Goal: Information Seeking & Learning: Learn about a topic

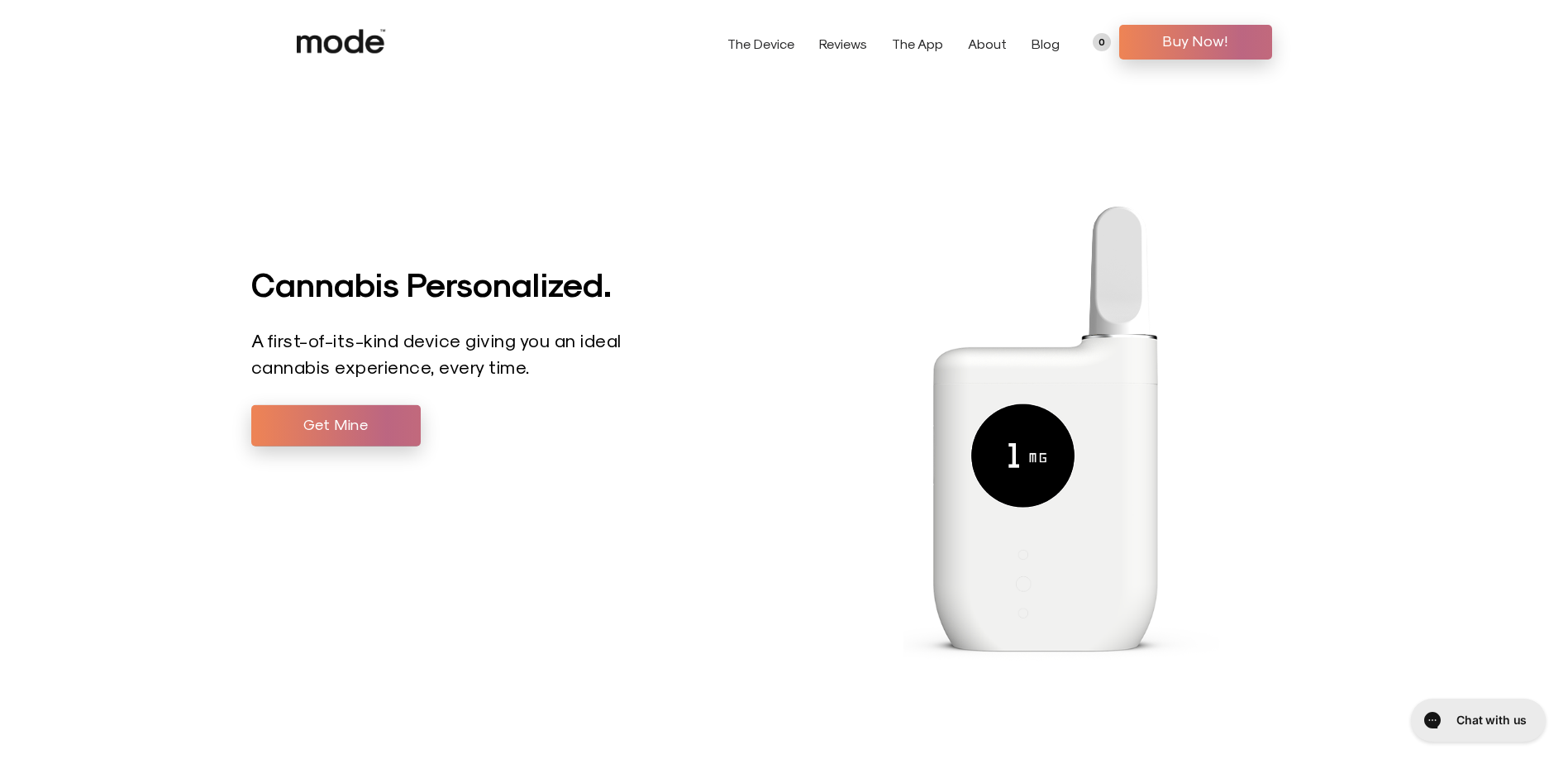
click at [762, 48] on link "The Device" at bounding box center [761, 43] width 67 height 16
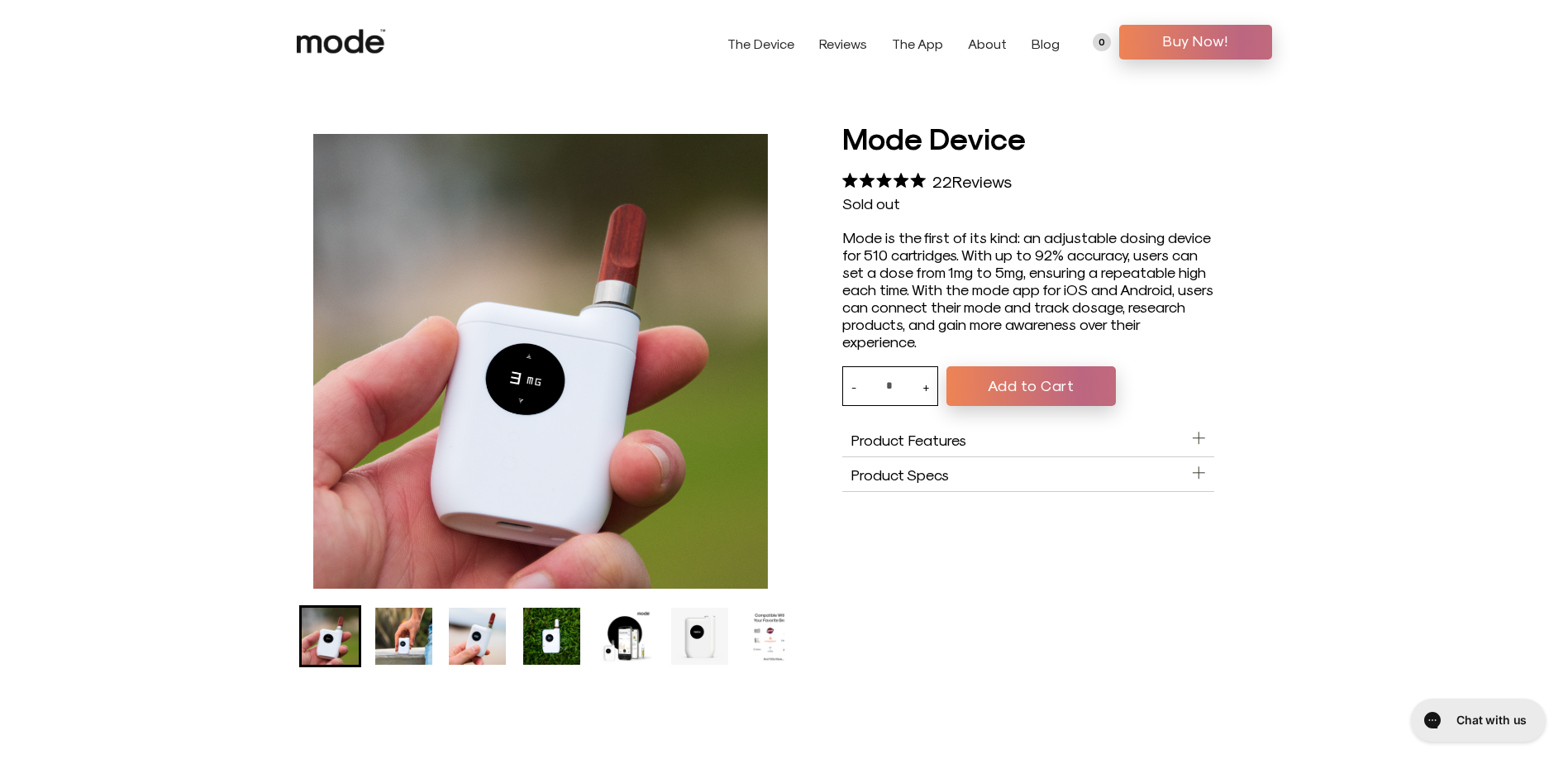
click at [384, 626] on img "Go to slide 2" at bounding box center [403, 636] width 57 height 57
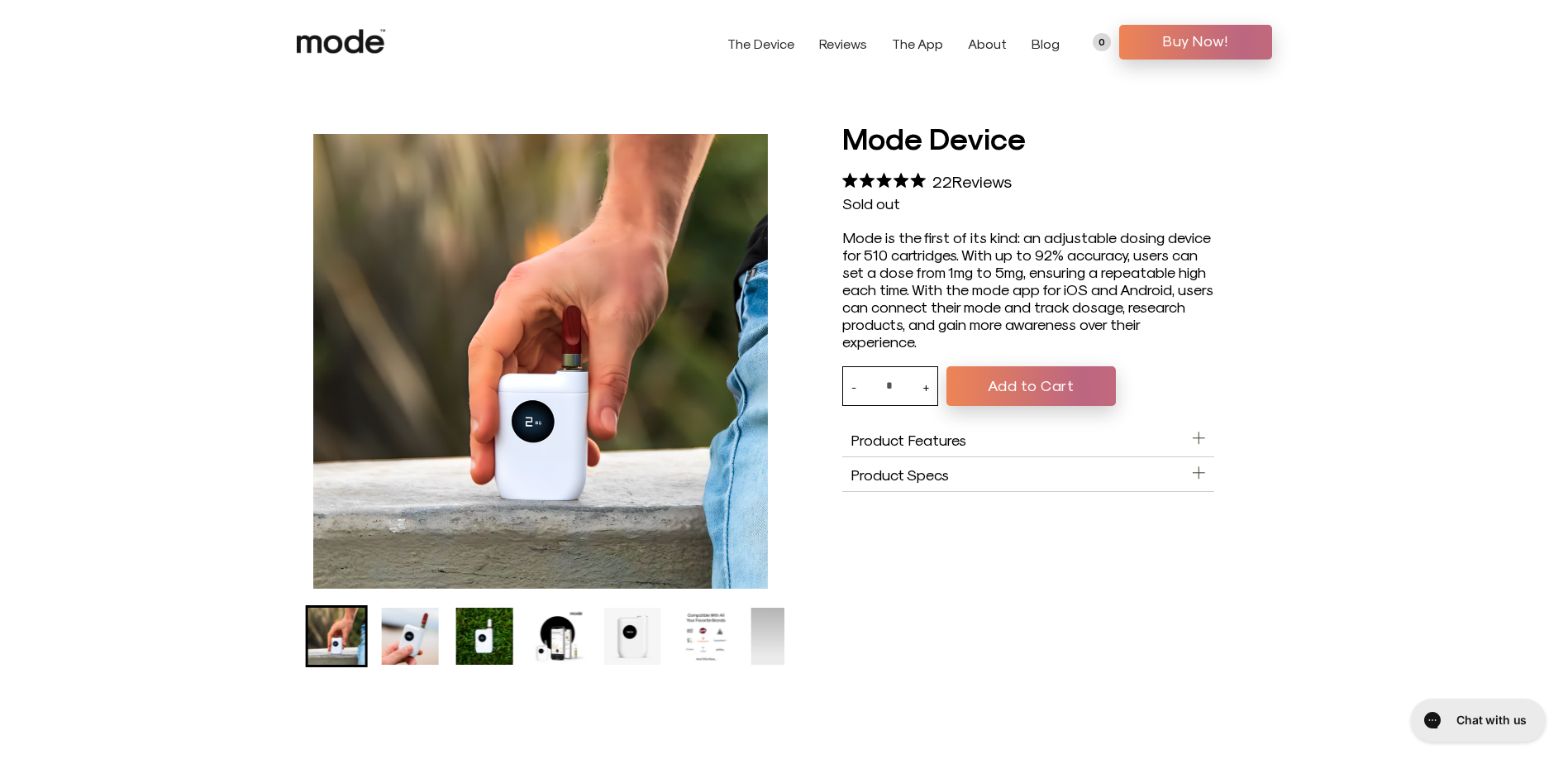
click at [429, 636] on img "Go to slide 3" at bounding box center [410, 636] width 57 height 57
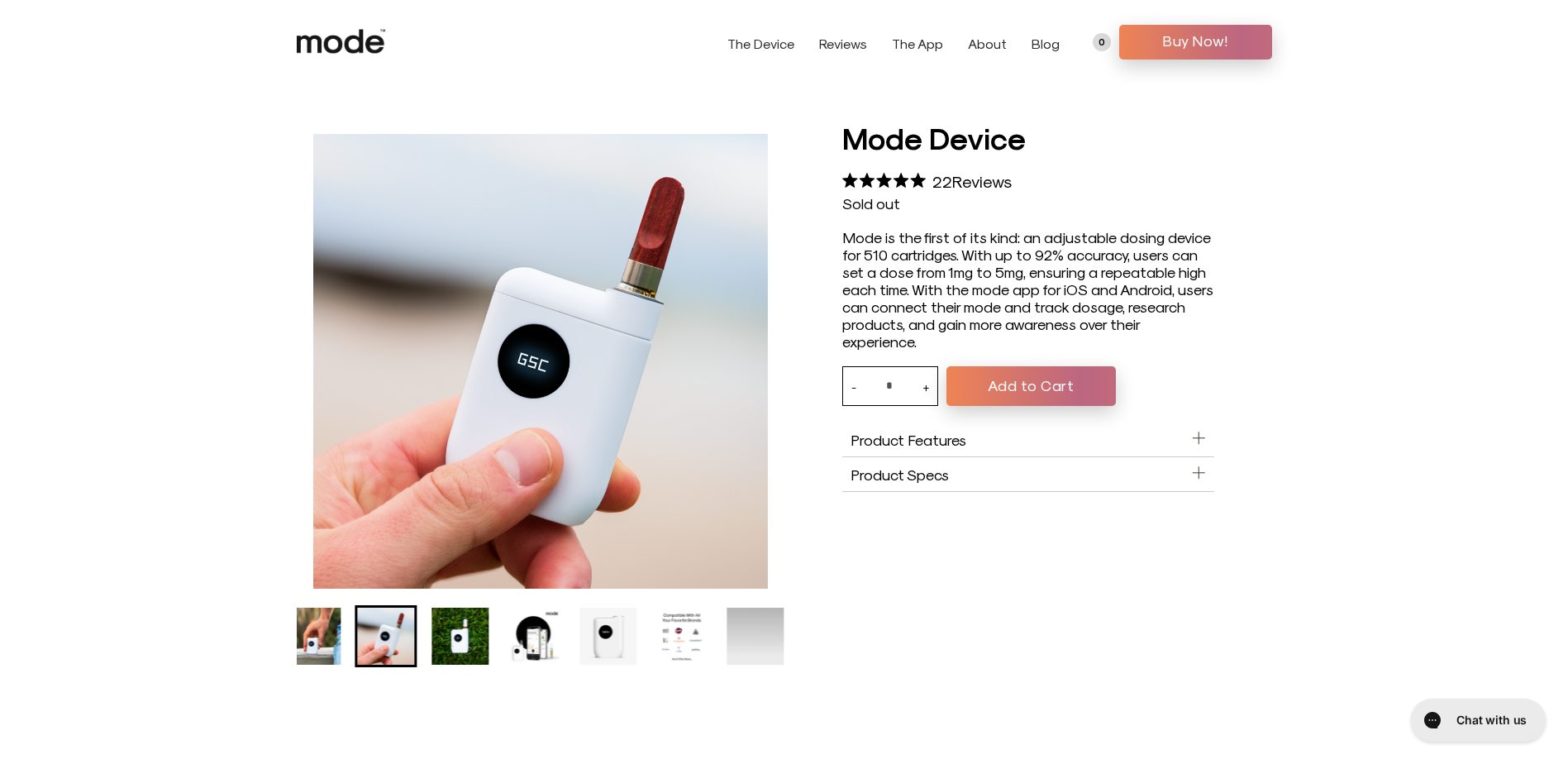
click at [447, 632] on img "Go to slide 4" at bounding box center [460, 636] width 57 height 57
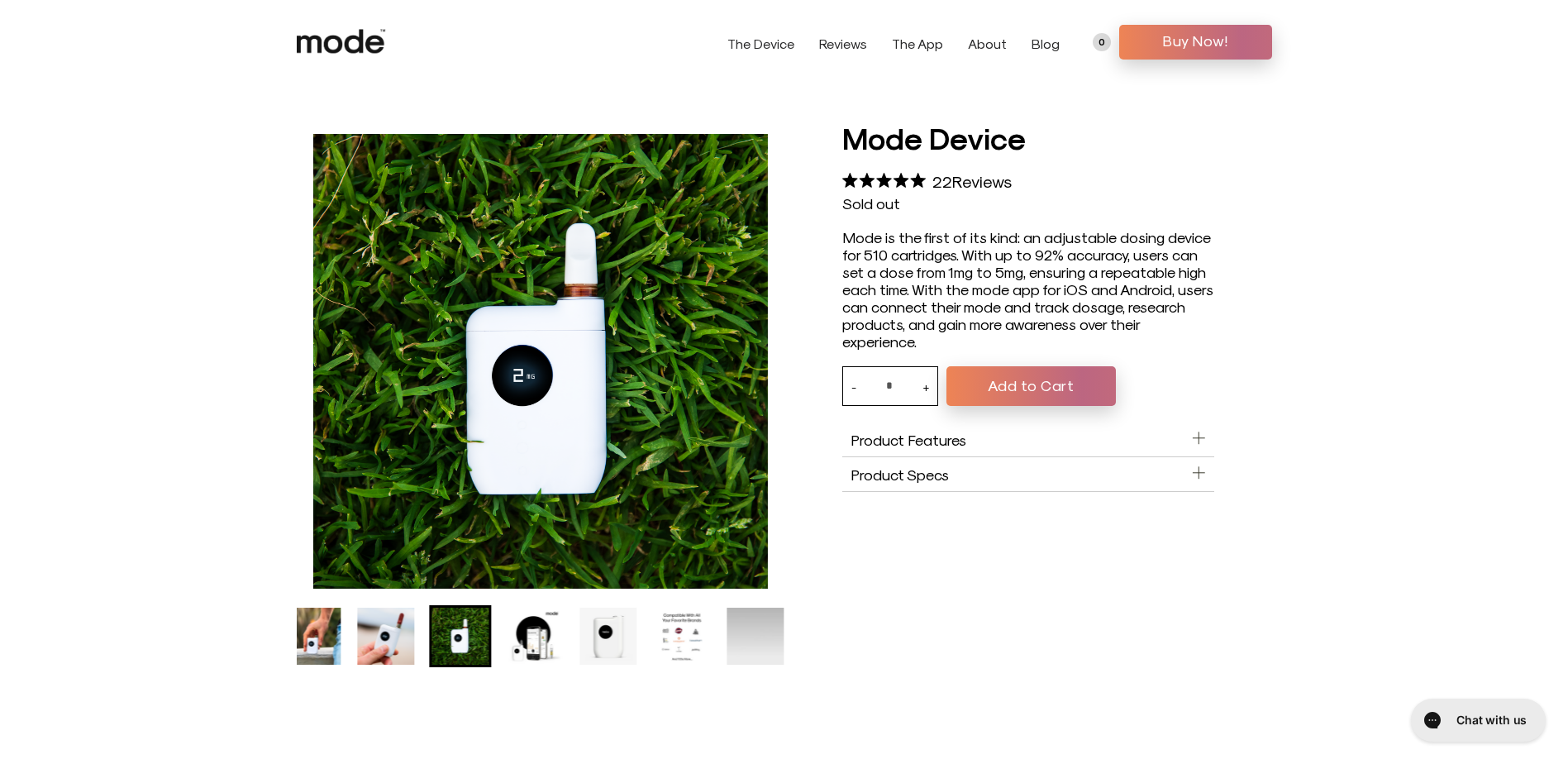
click at [548, 638] on img "Go to slide 5" at bounding box center [534, 636] width 57 height 57
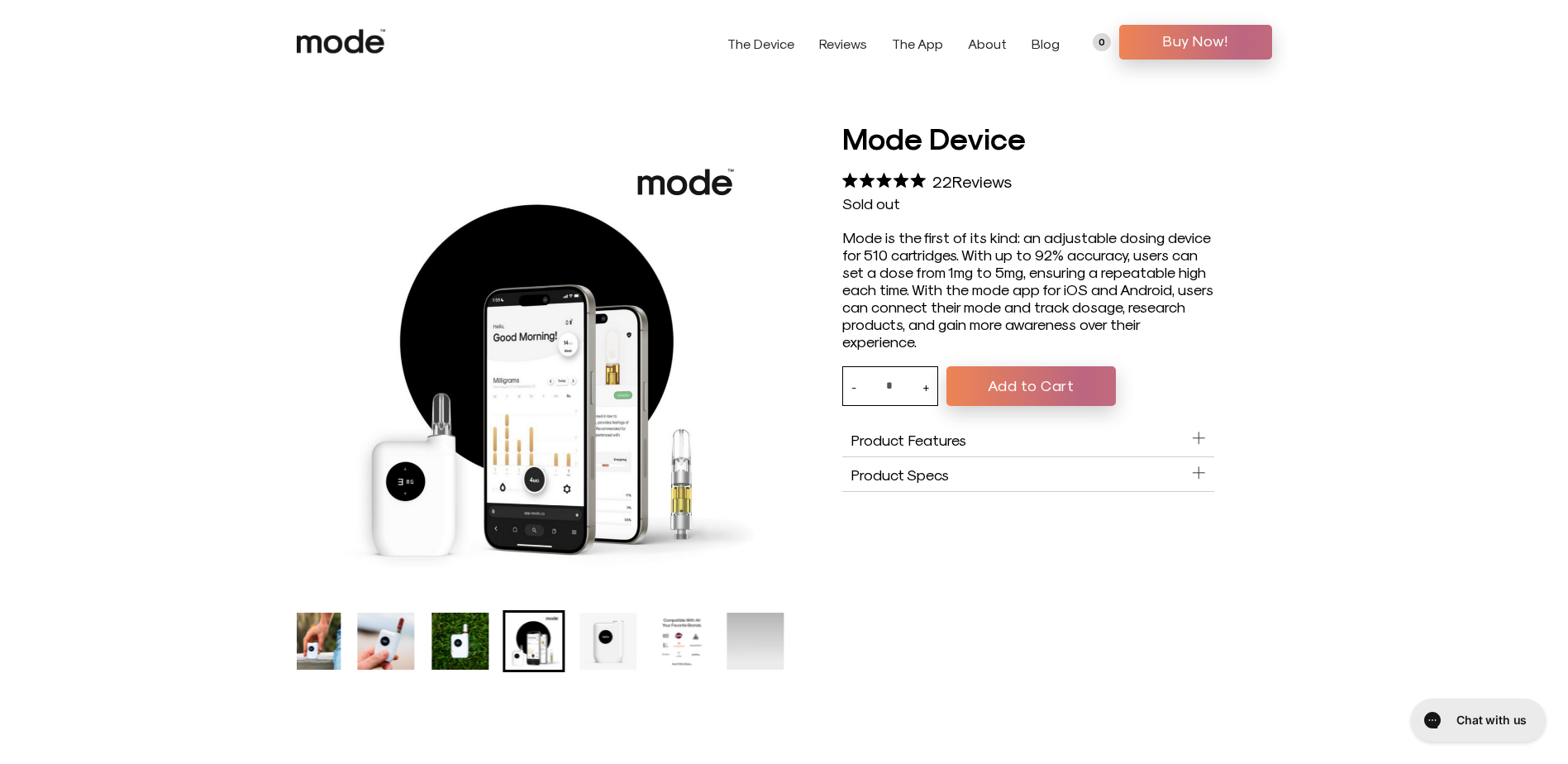
click at [624, 653] on img "Go to slide 6" at bounding box center [608, 641] width 57 height 57
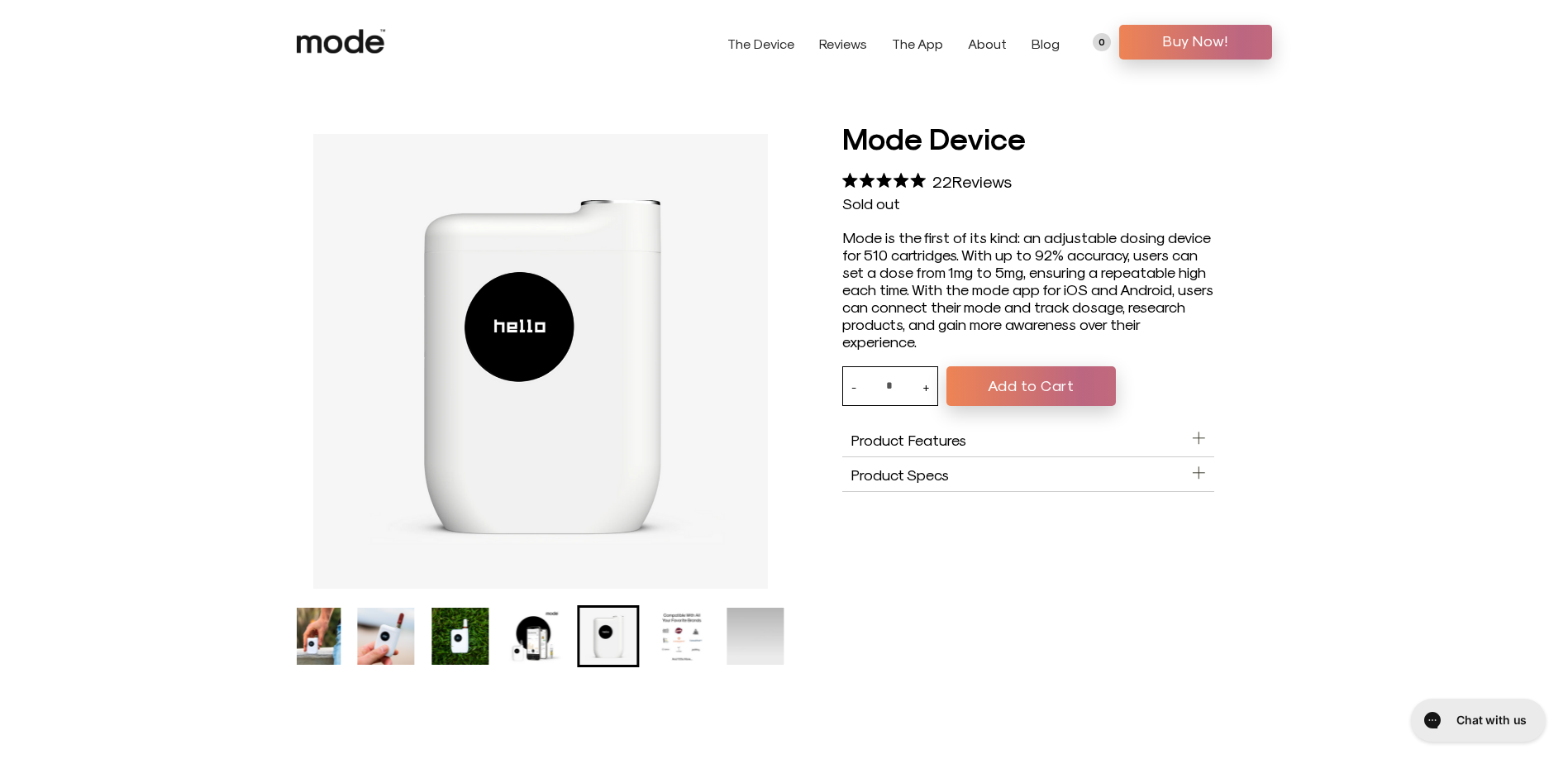
click at [702, 652] on img "Go to slide 7" at bounding box center [681, 636] width 57 height 57
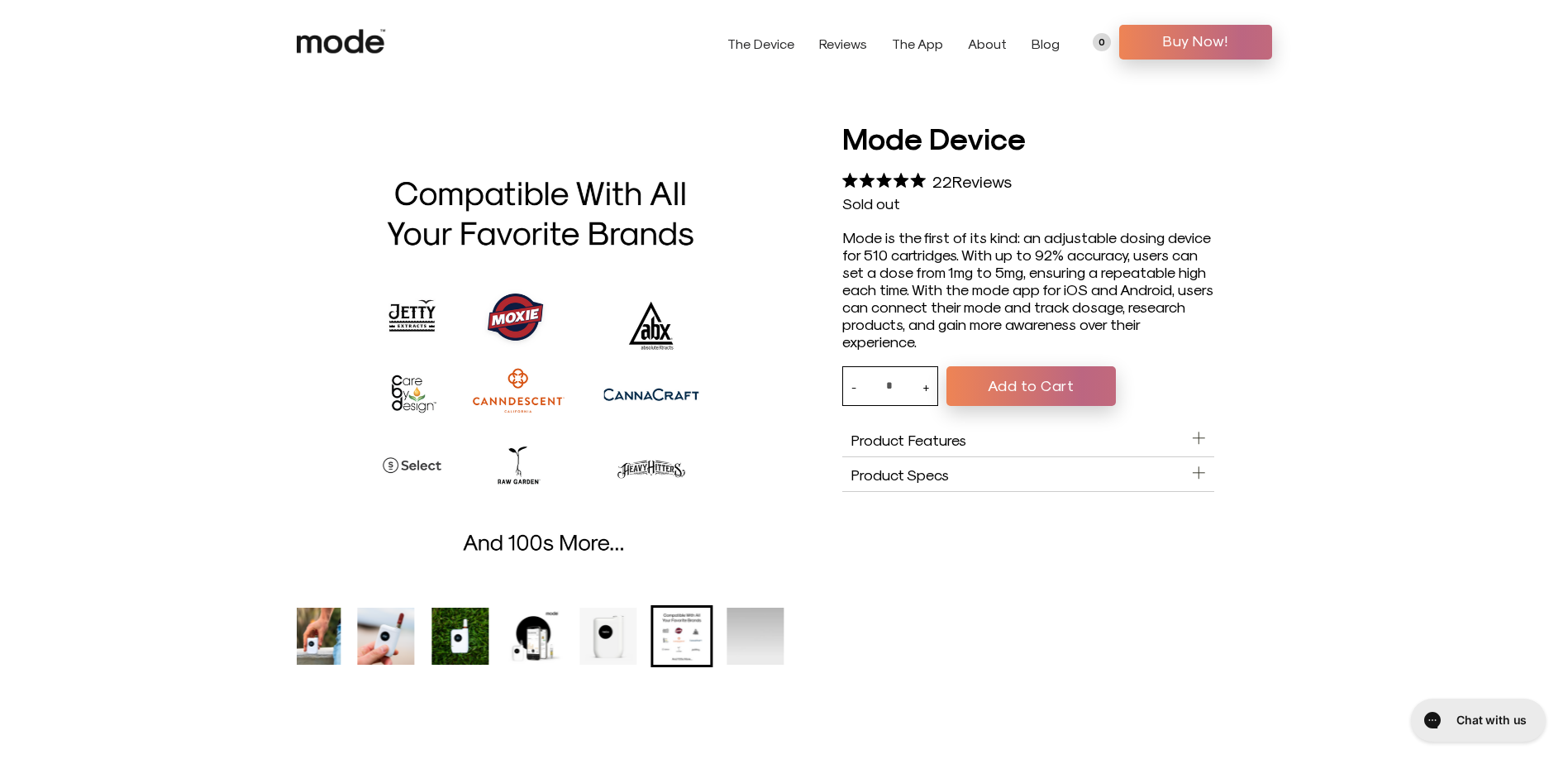
click at [753, 644] on img "8 of 8" at bounding box center [756, 636] width 57 height 57
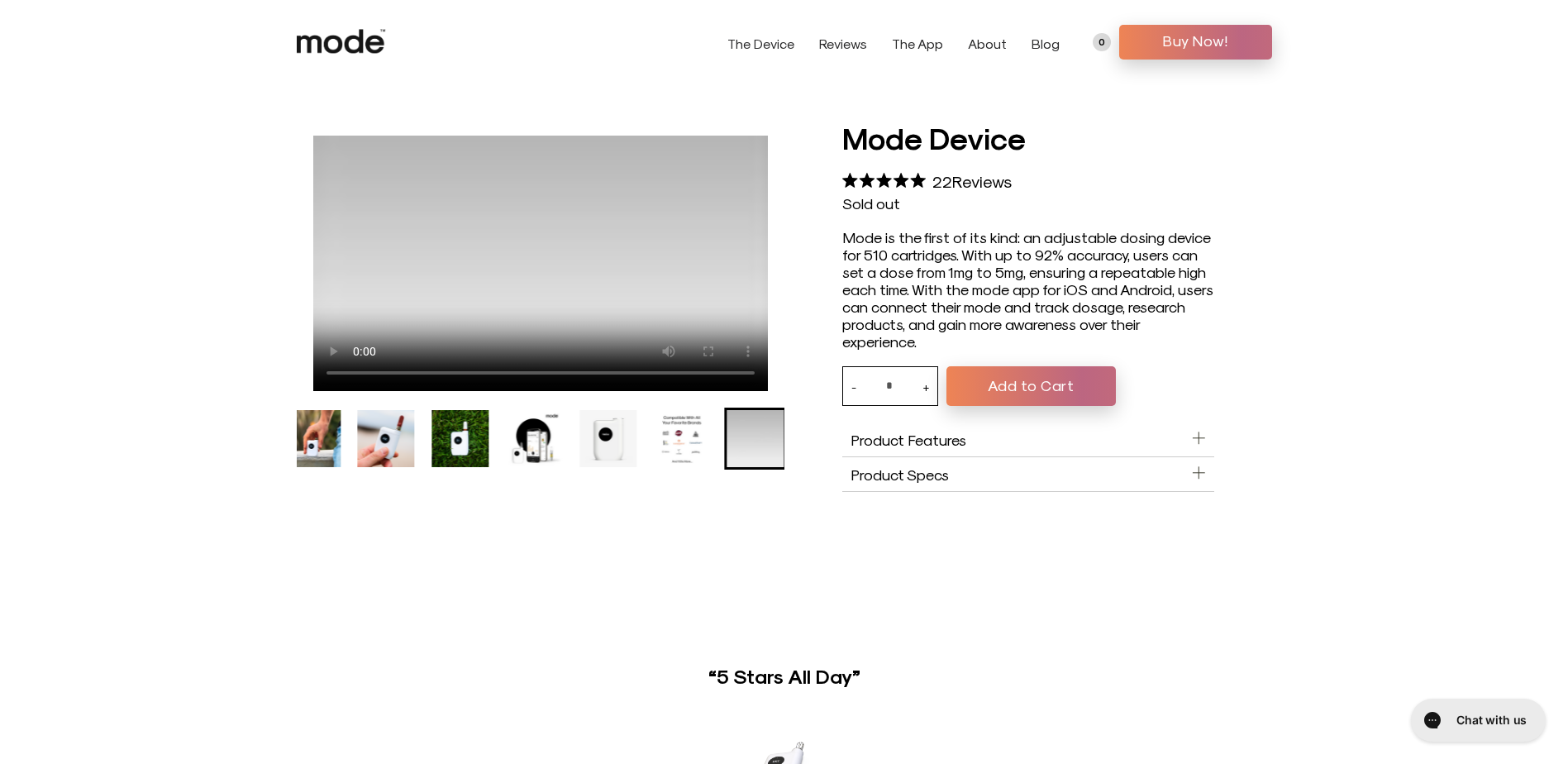
click at [923, 452] on aside "Product Features" at bounding box center [1028, 440] width 372 height 34
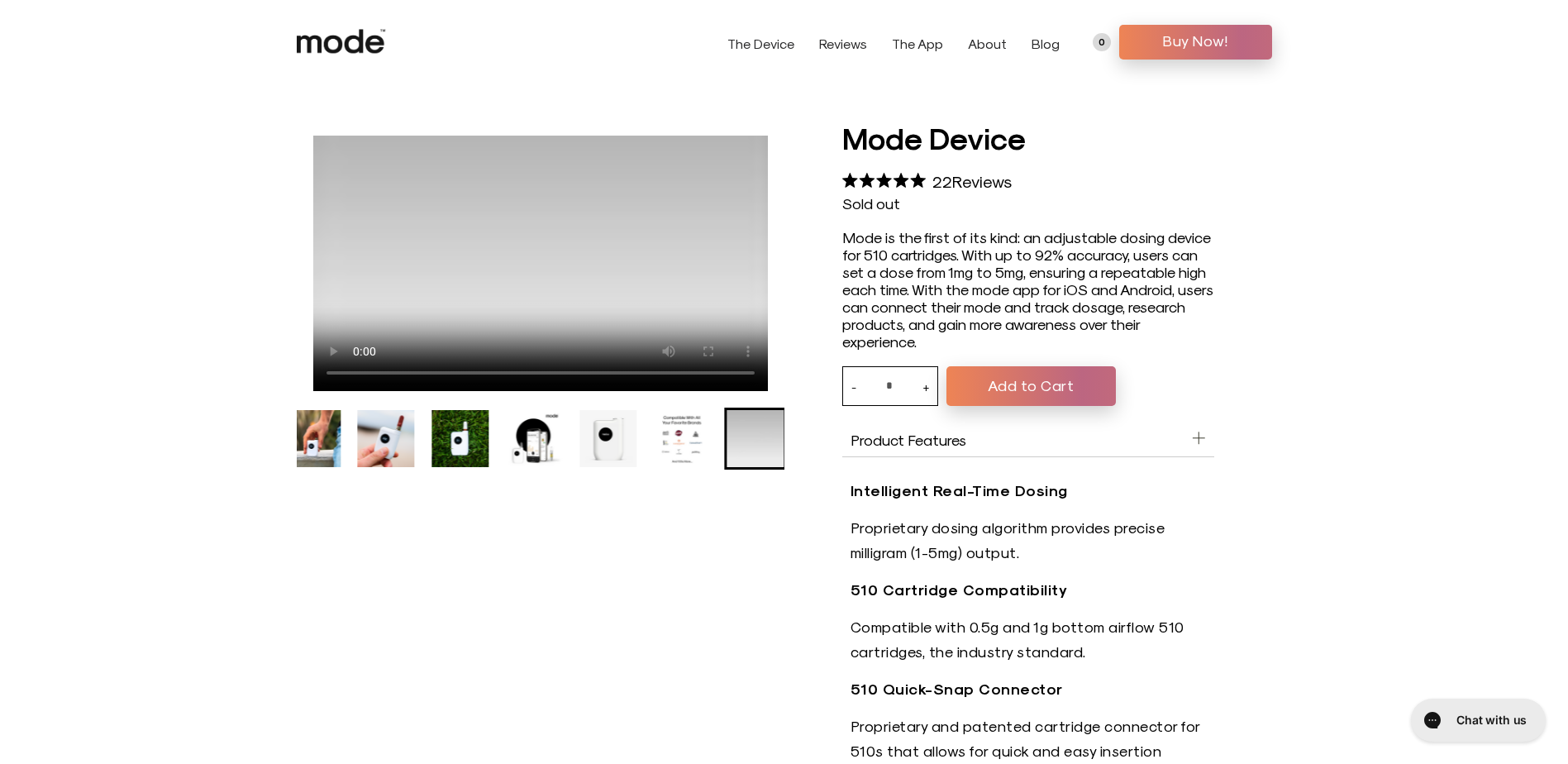
click at [141, 312] on div at bounding box center [784, 765] width 1568 height 1296
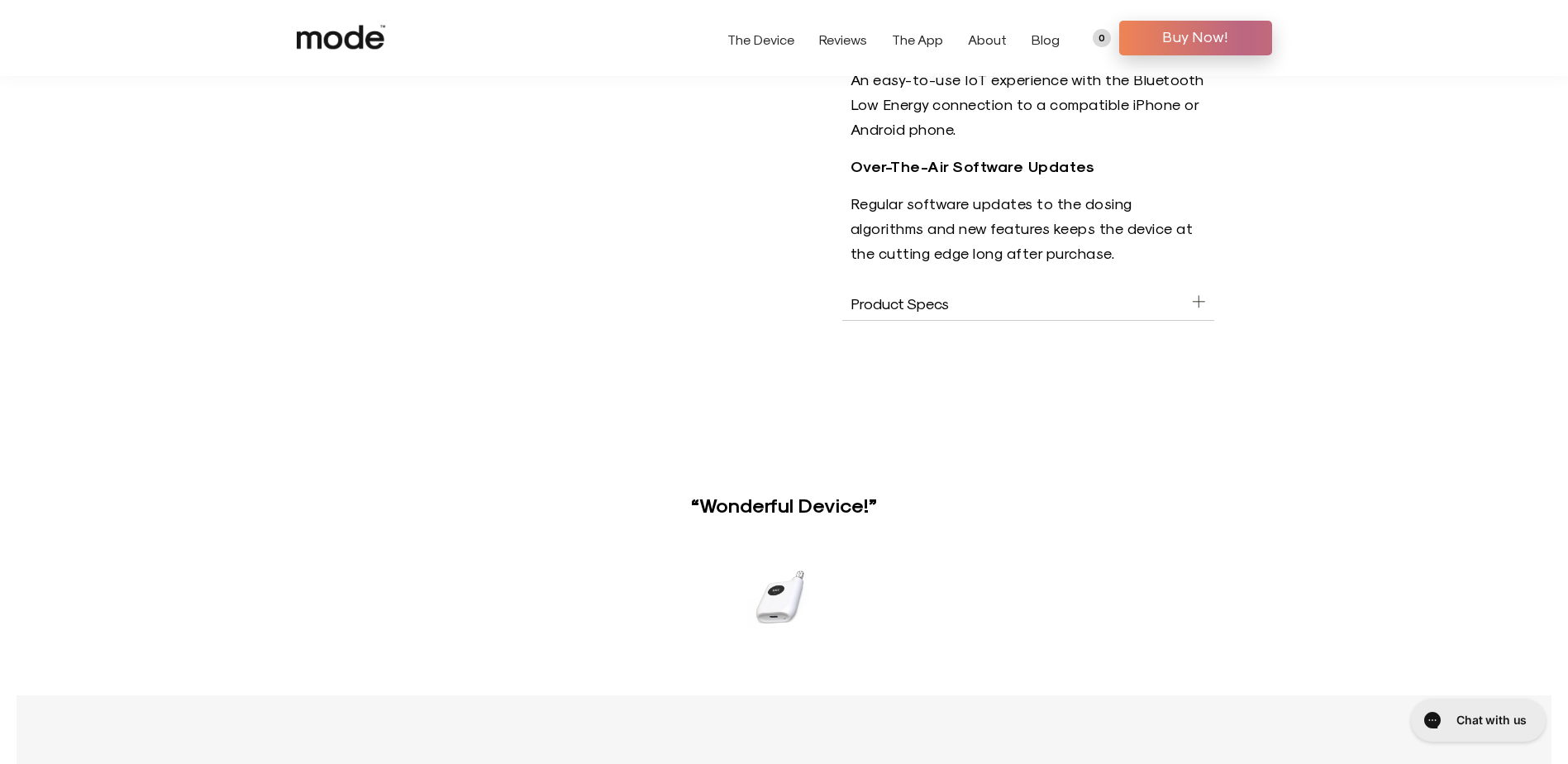
scroll to position [993, 0]
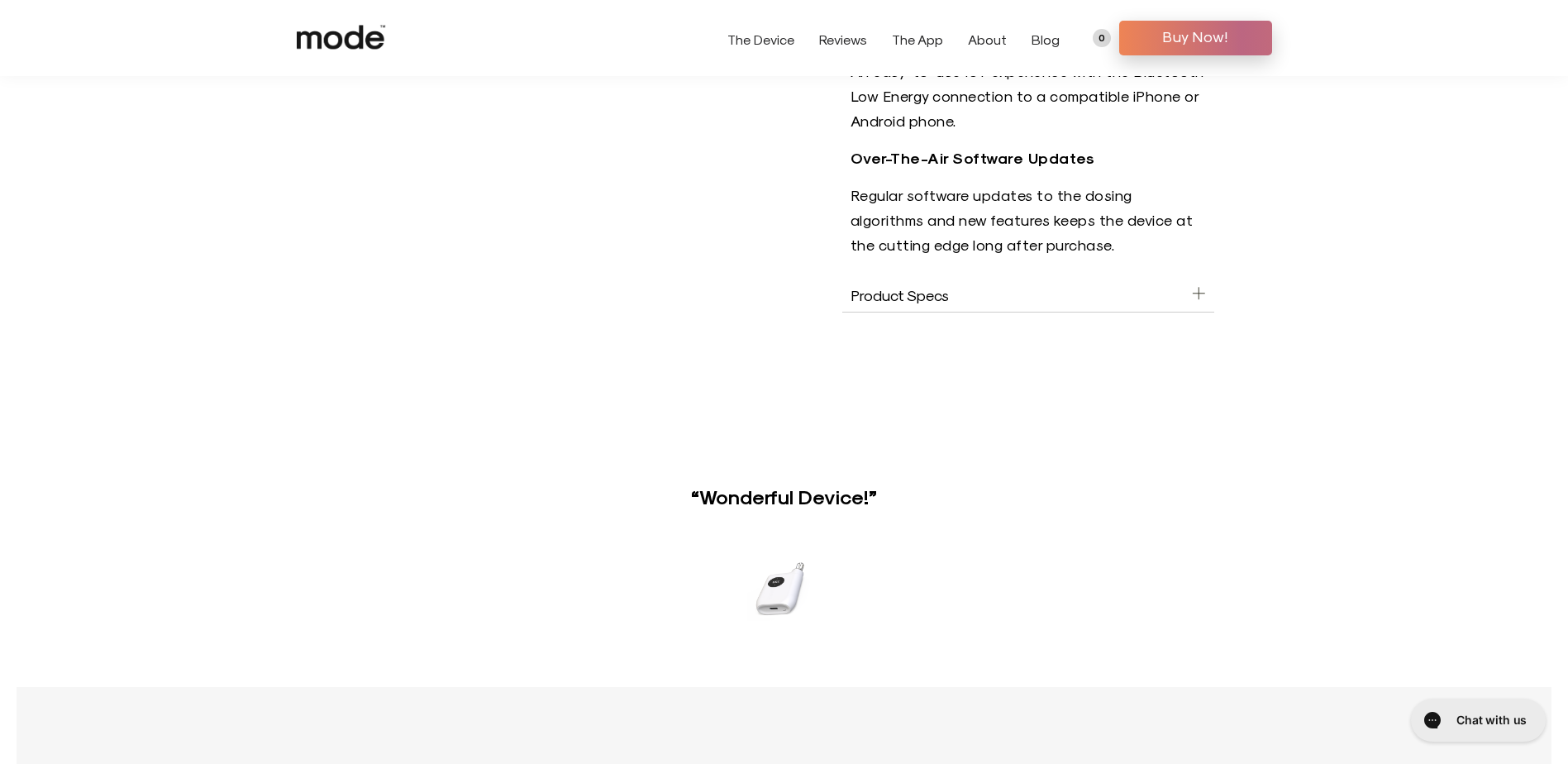
click at [1153, 278] on aside "Product Specs" at bounding box center [1028, 295] width 372 height 34
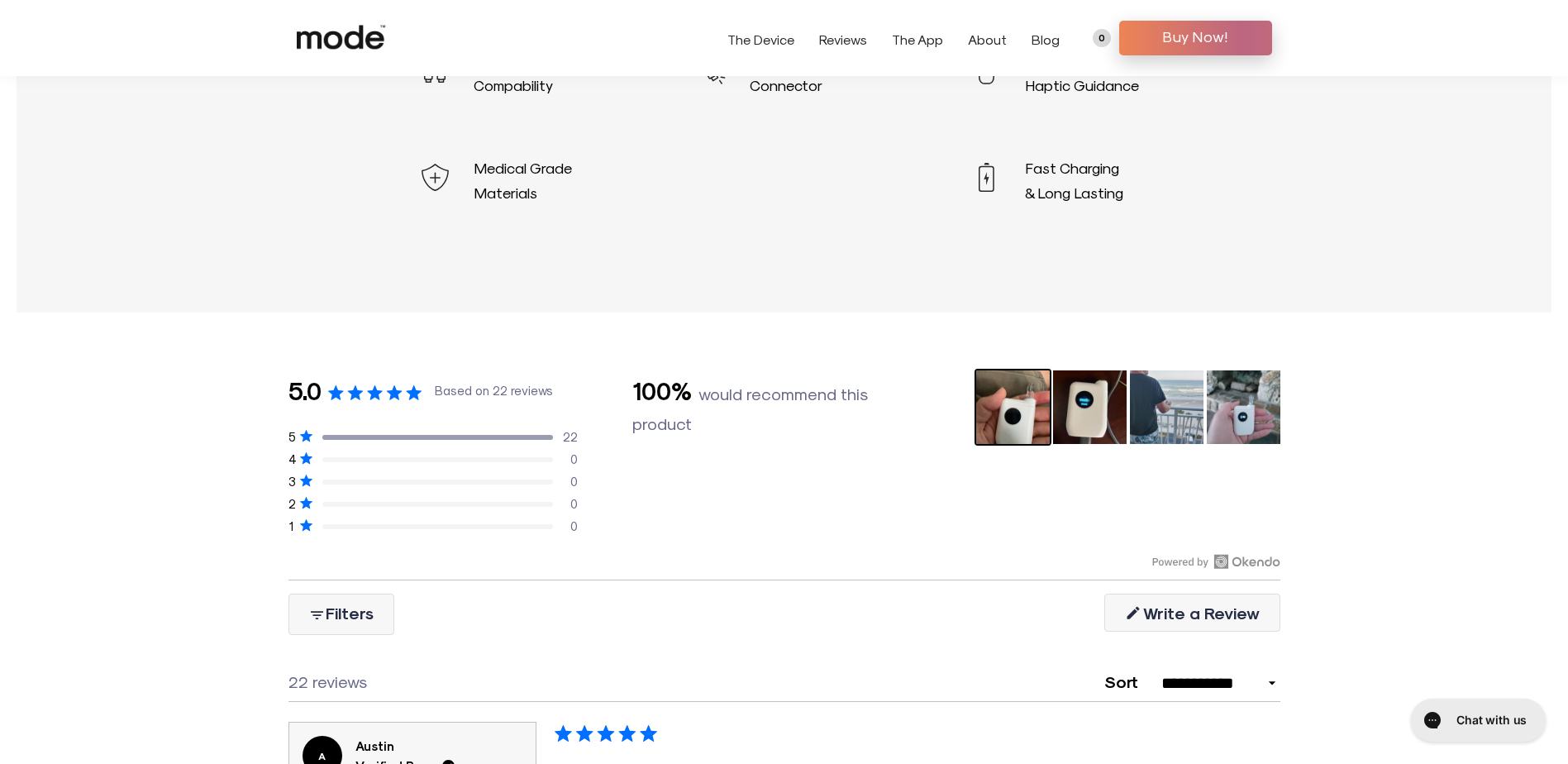
click at [1026, 416] on img "Rated 5.0 out of 5 stars Based on 22 reviews" at bounding box center [1011, 407] width 77 height 77
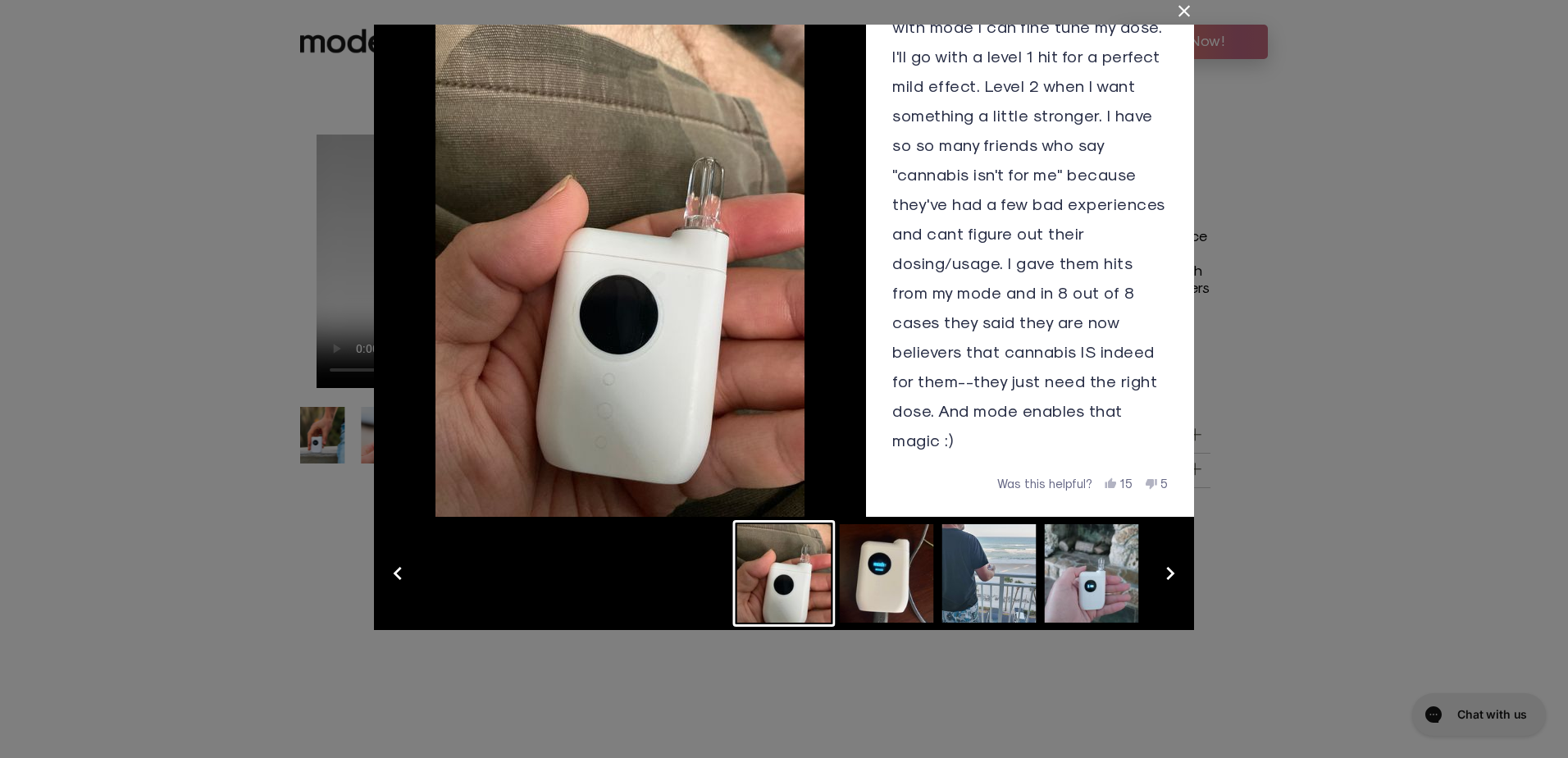
scroll to position [104, 0]
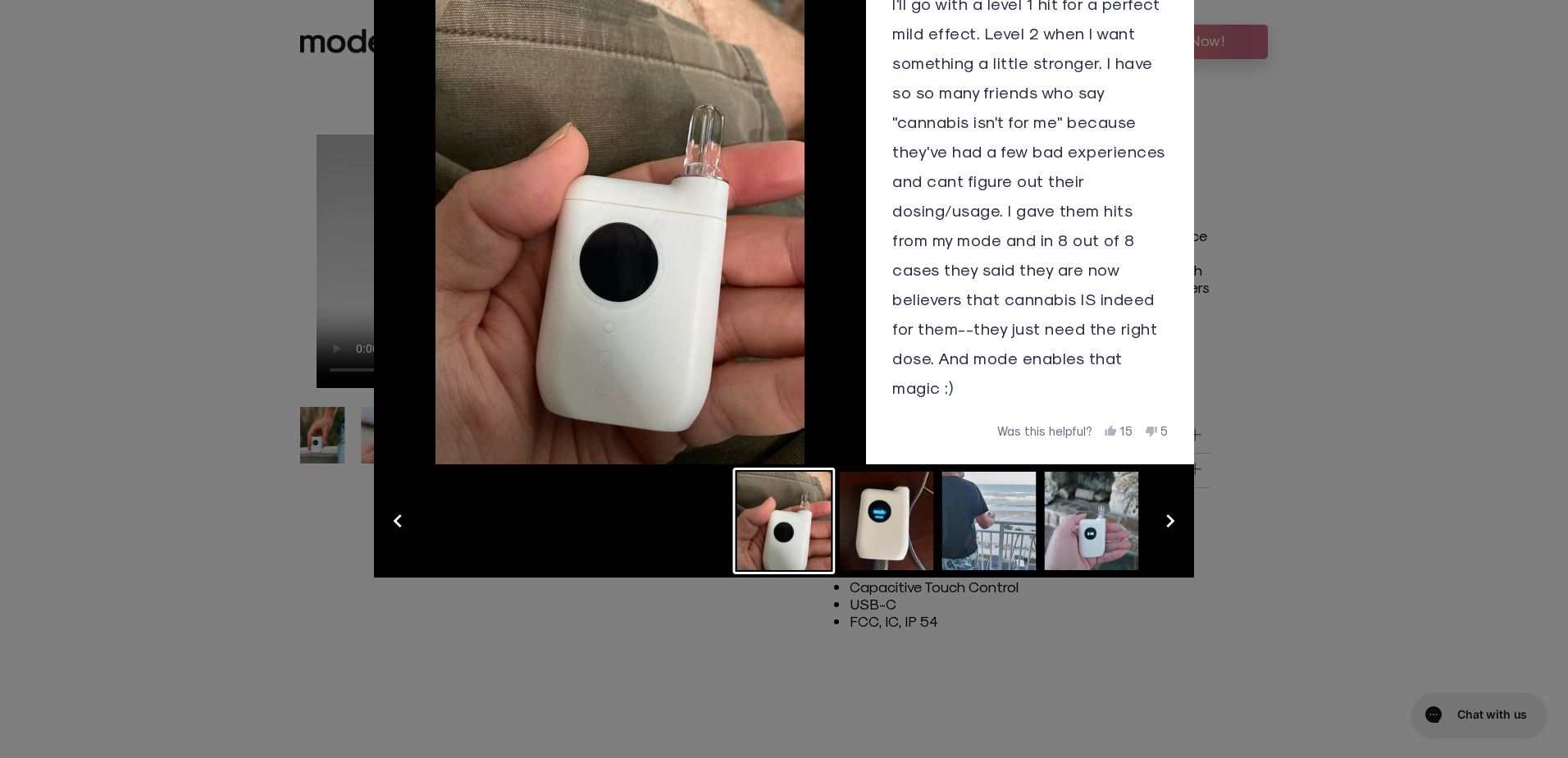
click at [862, 523] on button "Slide 2" at bounding box center [887, 521] width 103 height 107
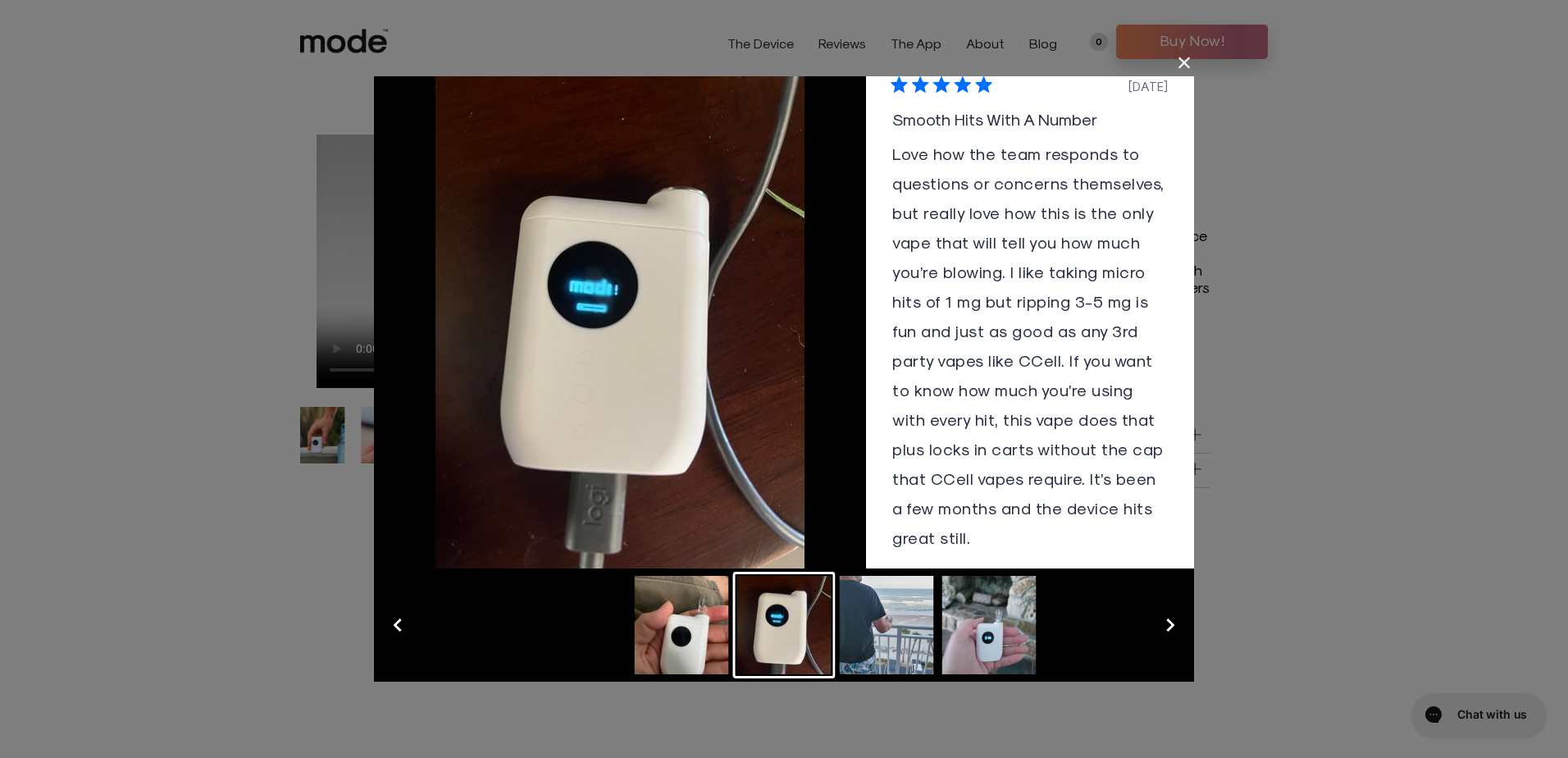
scroll to position [157, 0]
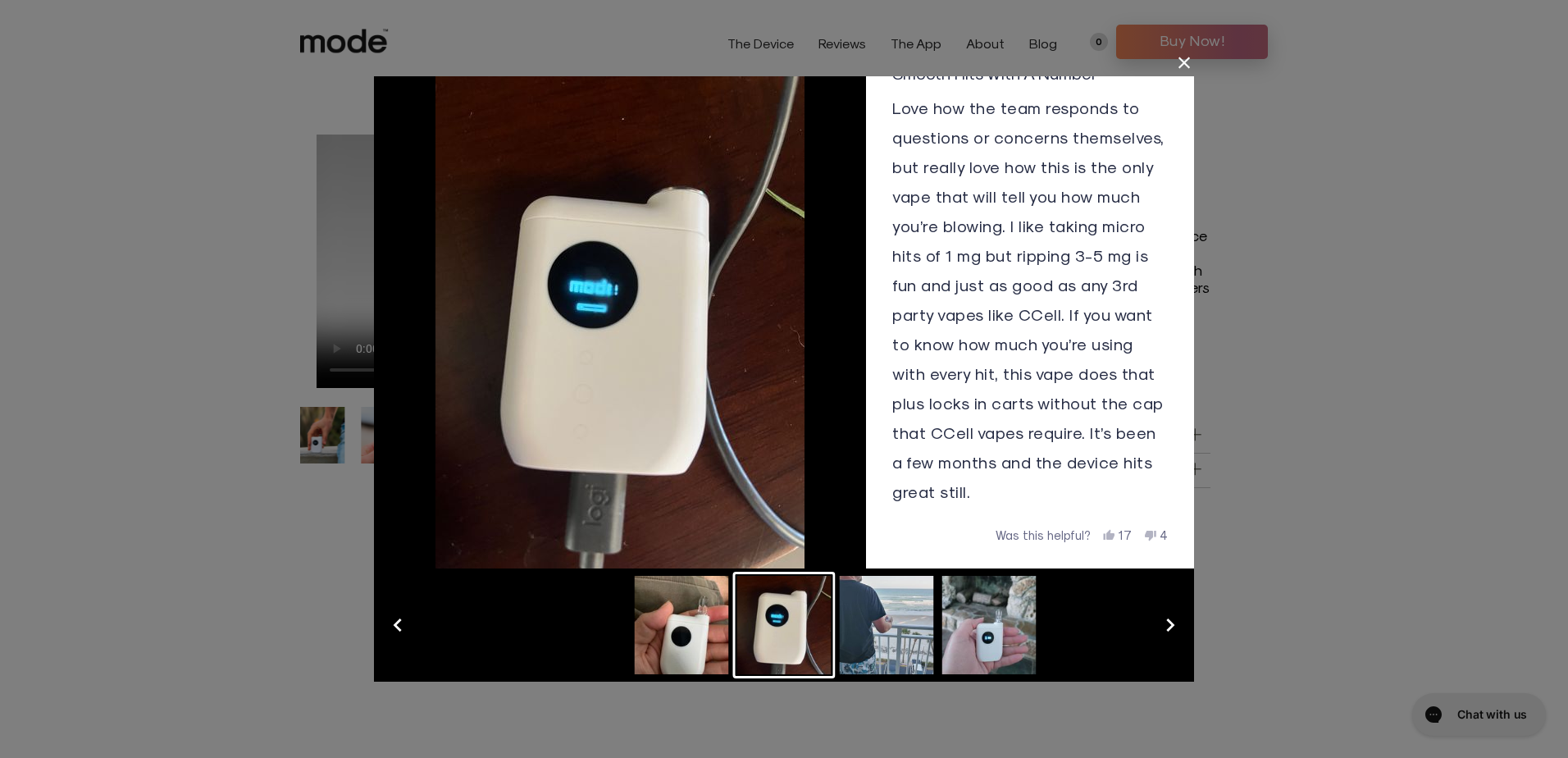
click at [911, 647] on button "Slide 3" at bounding box center [887, 625] width 103 height 107
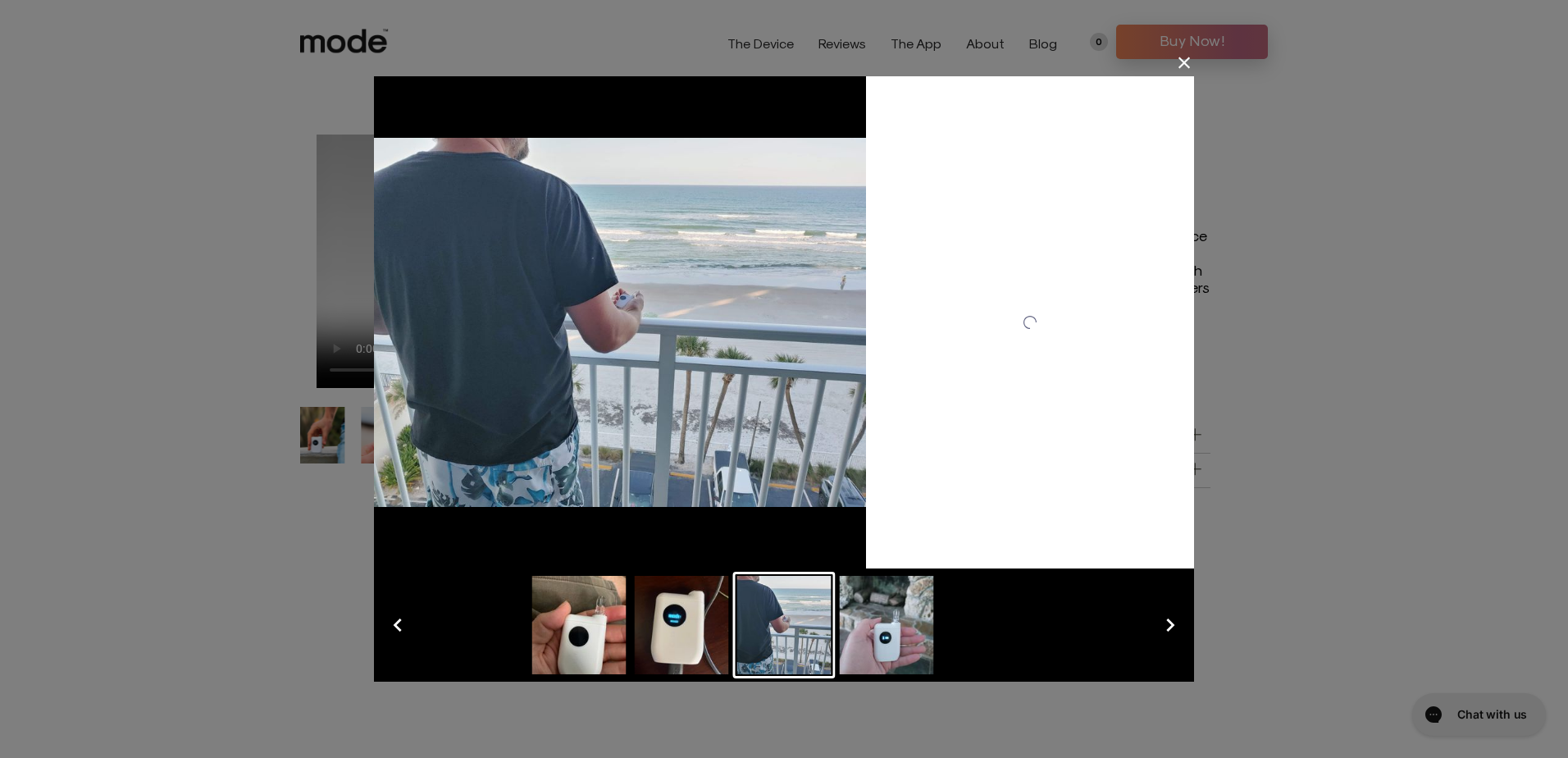
scroll to position [0, 0]
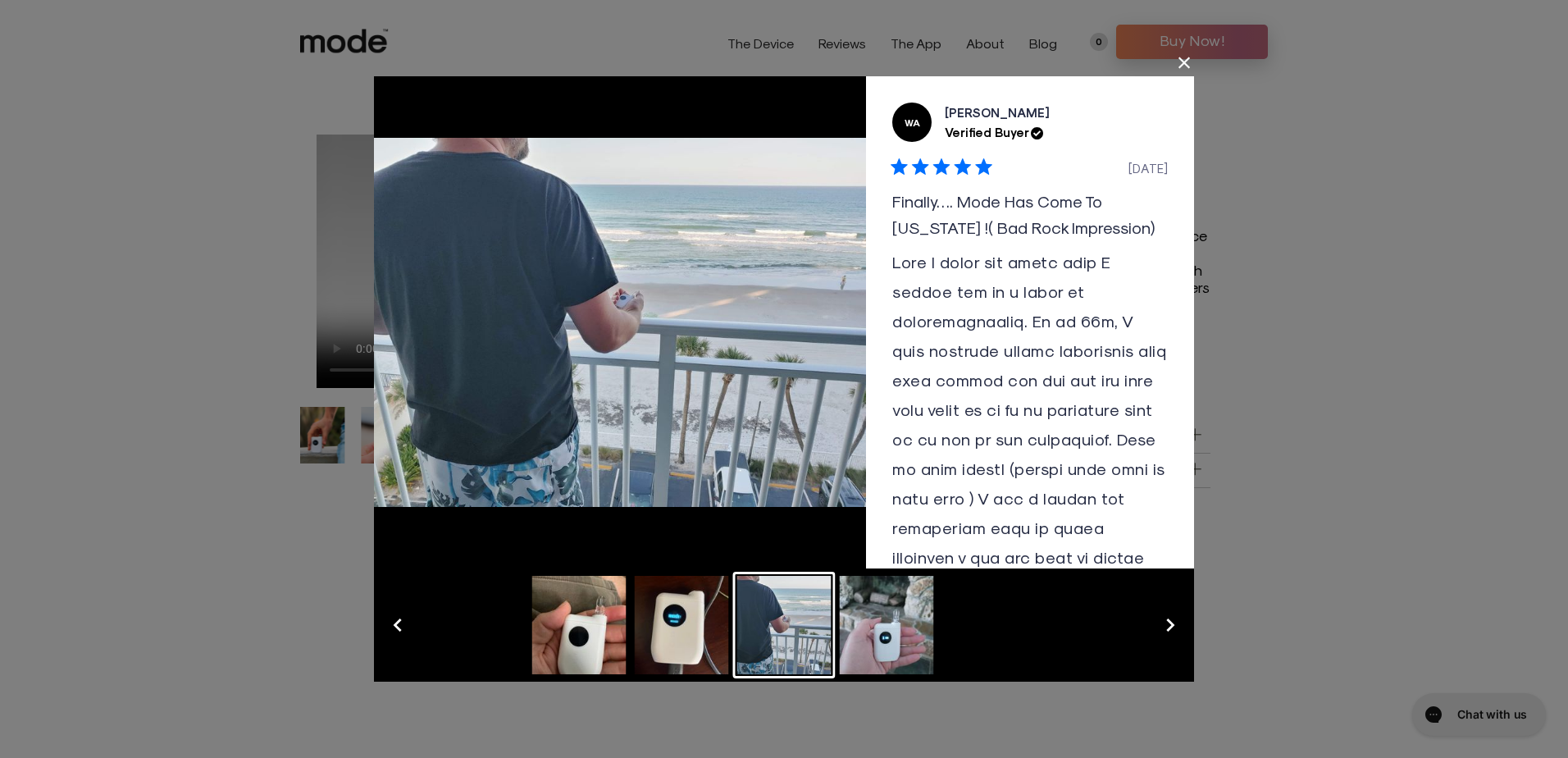
click at [953, 626] on ul at bounding box center [938, 625] width 820 height 113
click at [917, 630] on button "Slide 4" at bounding box center [887, 625] width 103 height 107
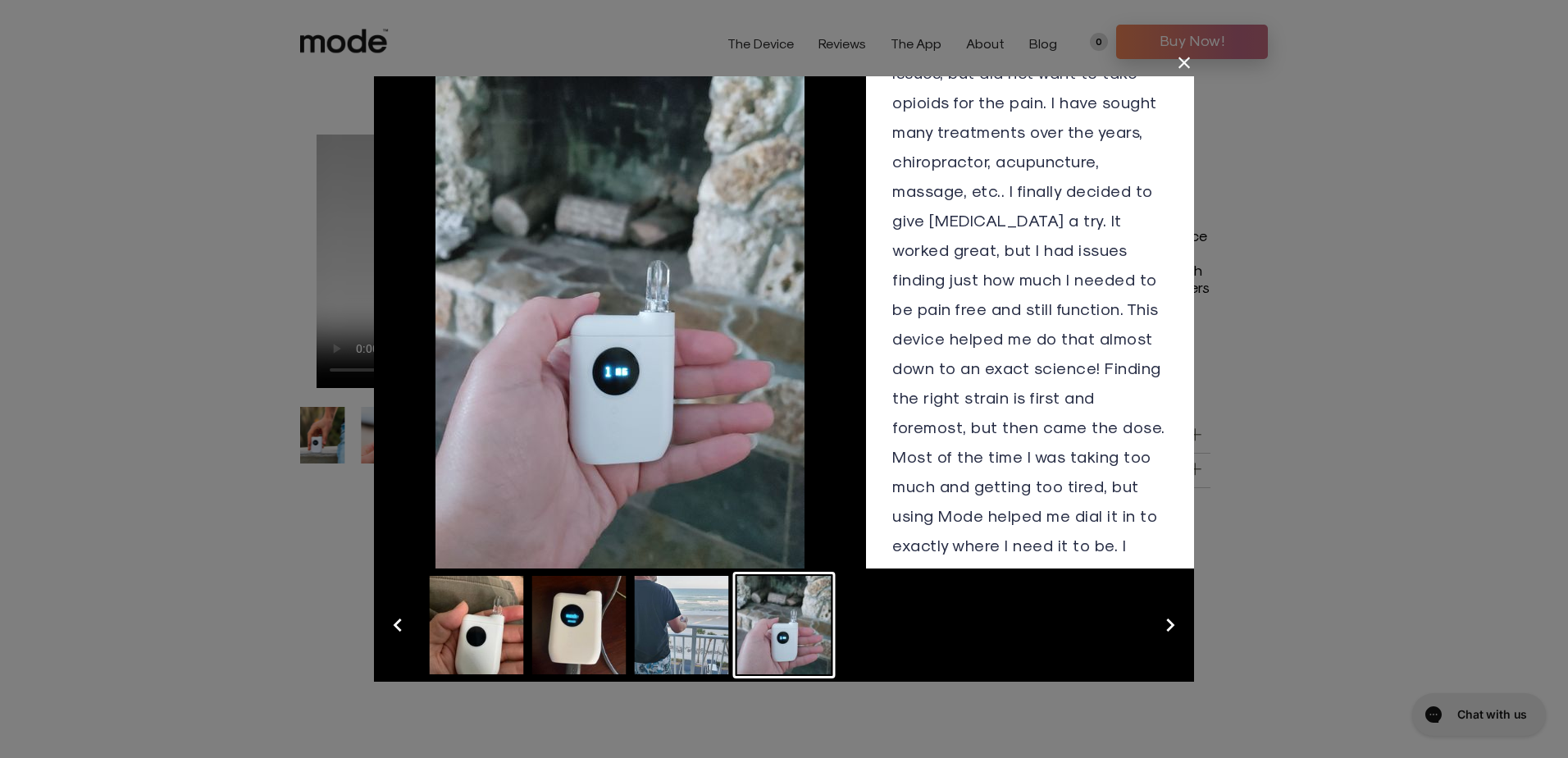
scroll to position [329, 0]
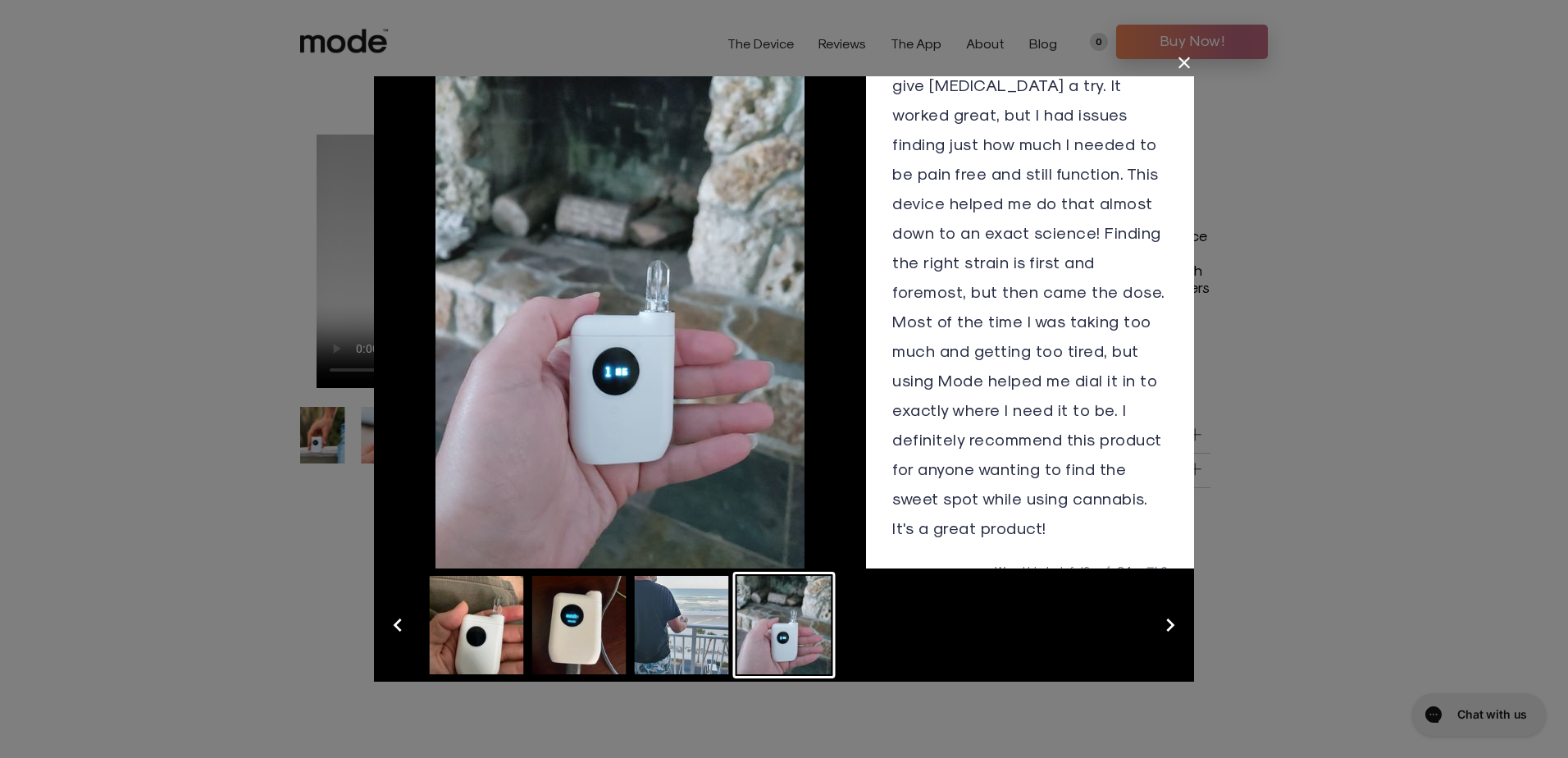
click at [1174, 73] on button "Close Dialog" at bounding box center [1184, 62] width 27 height 27
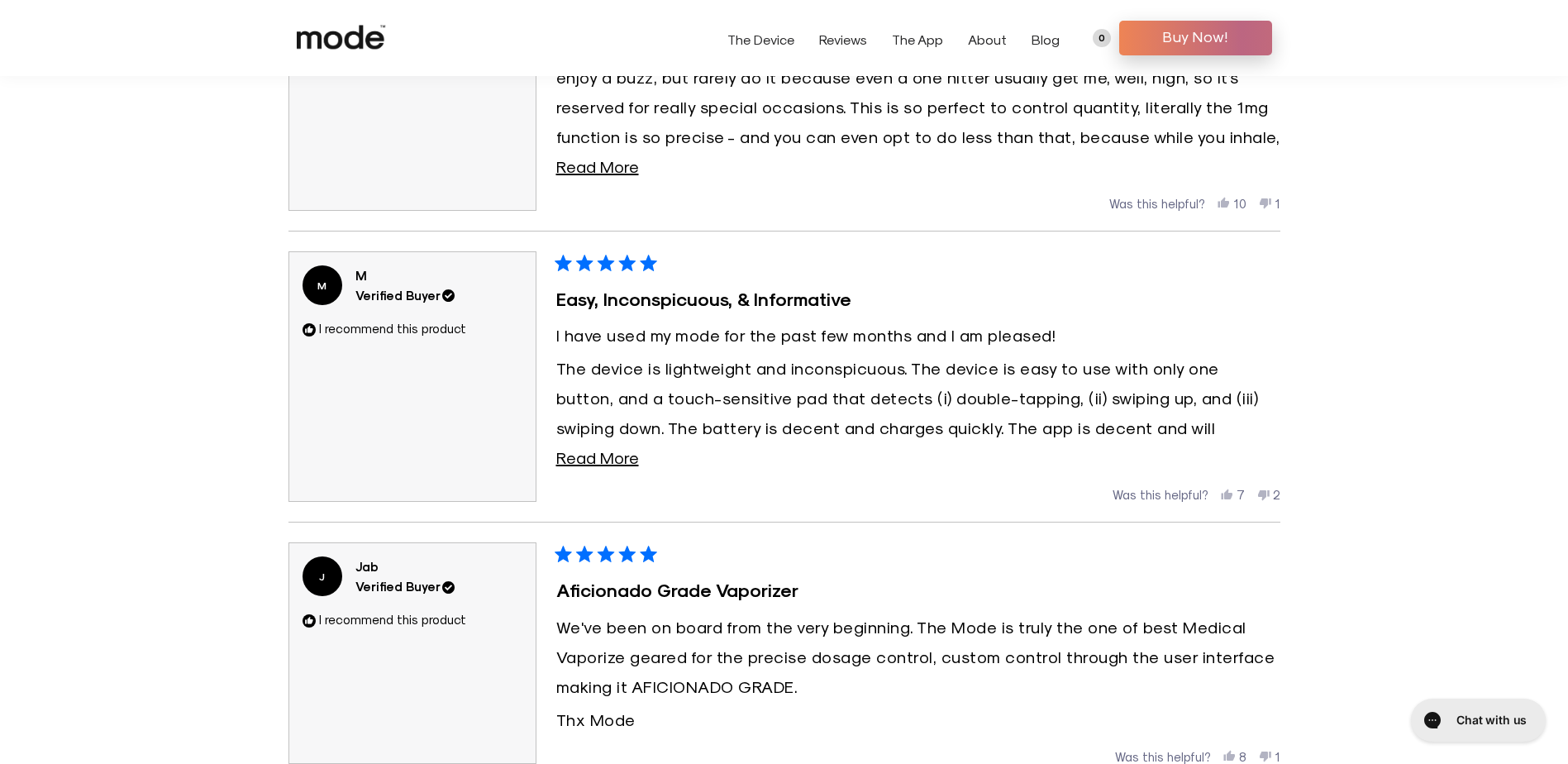
scroll to position [3253, 0]
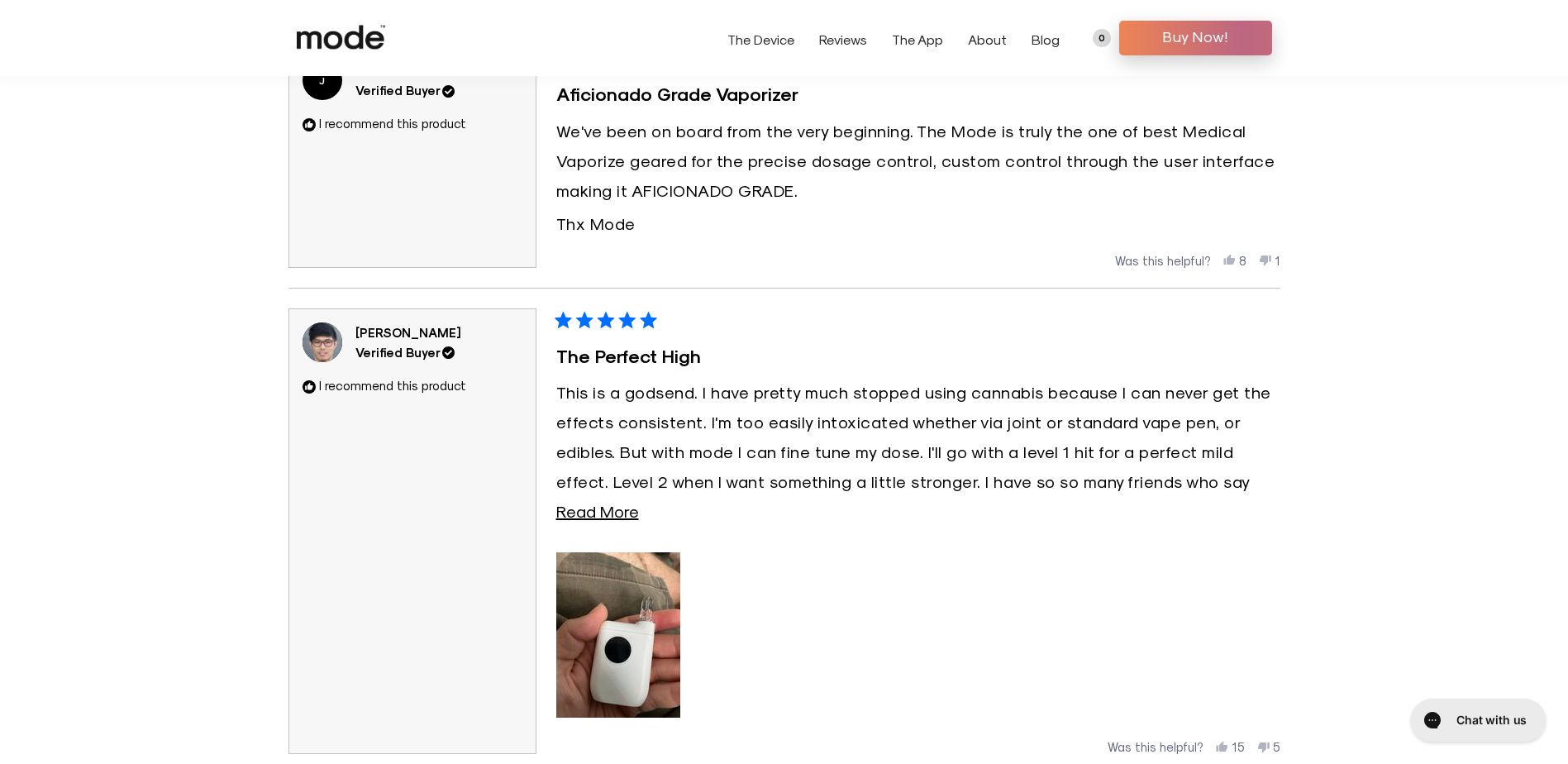
click at [832, 46] on link "Reviews" at bounding box center [843, 39] width 48 height 16
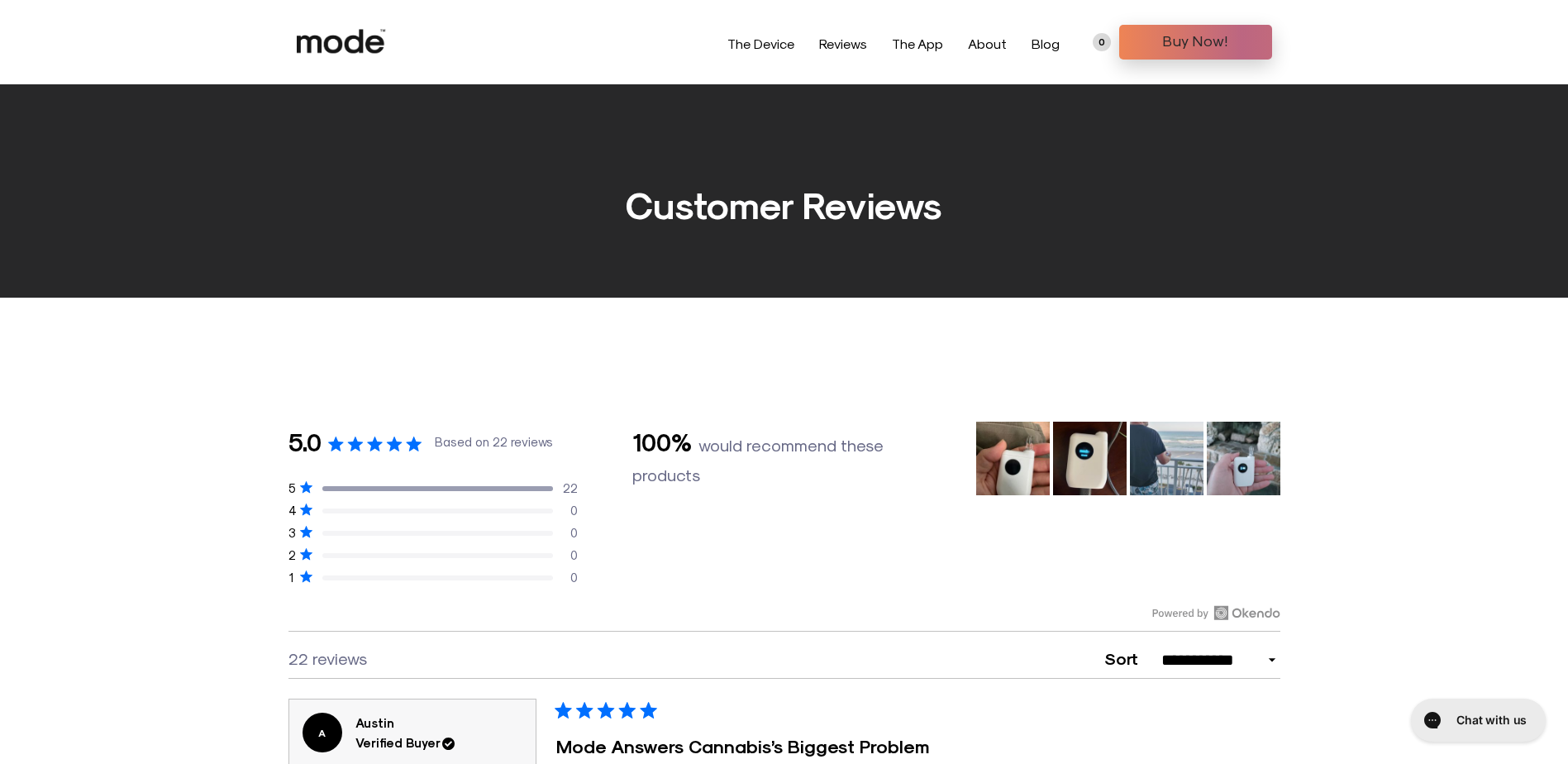
click at [1003, 48] on link "About" at bounding box center [987, 43] width 39 height 16
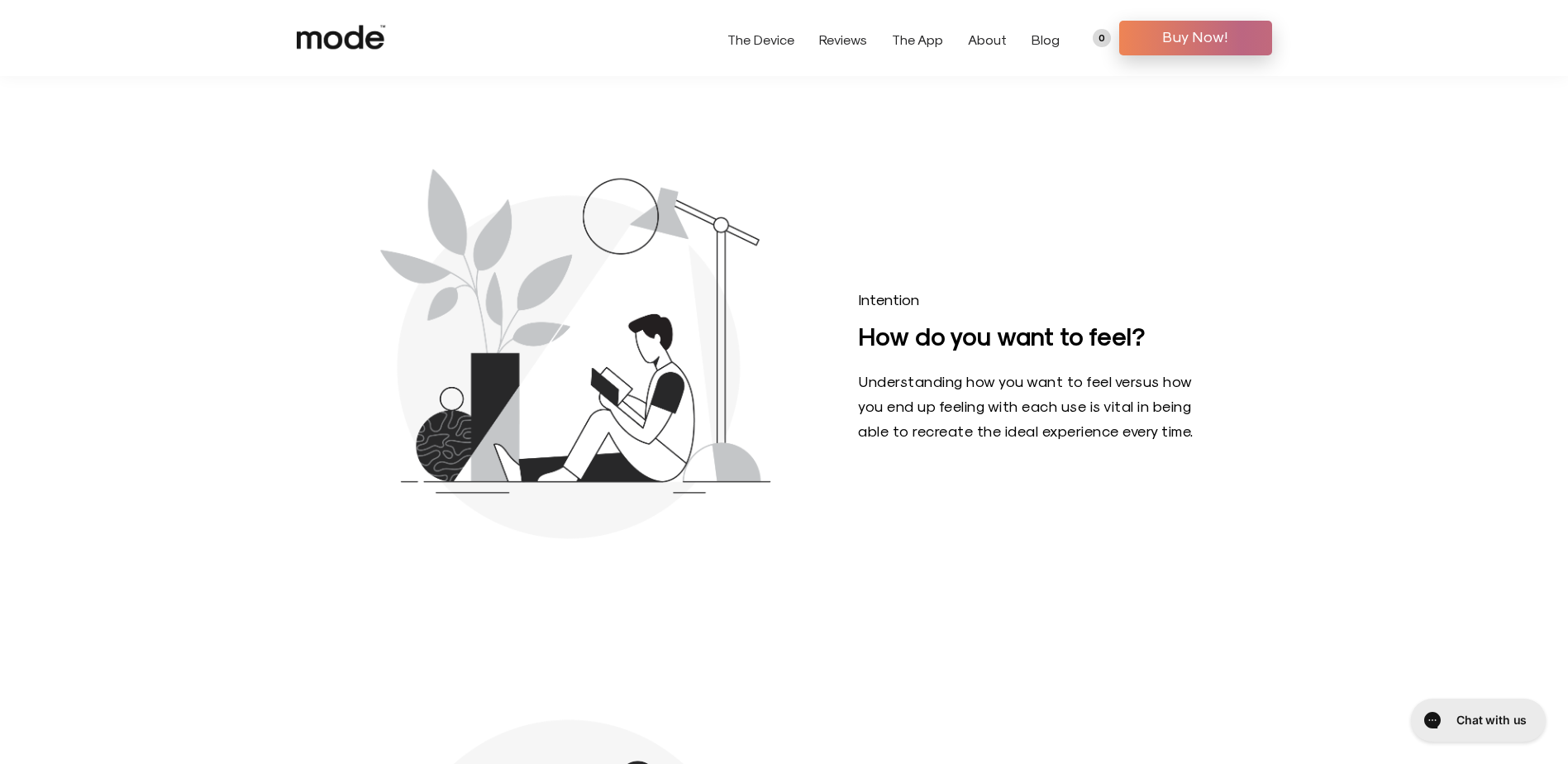
scroll to position [2602, 0]
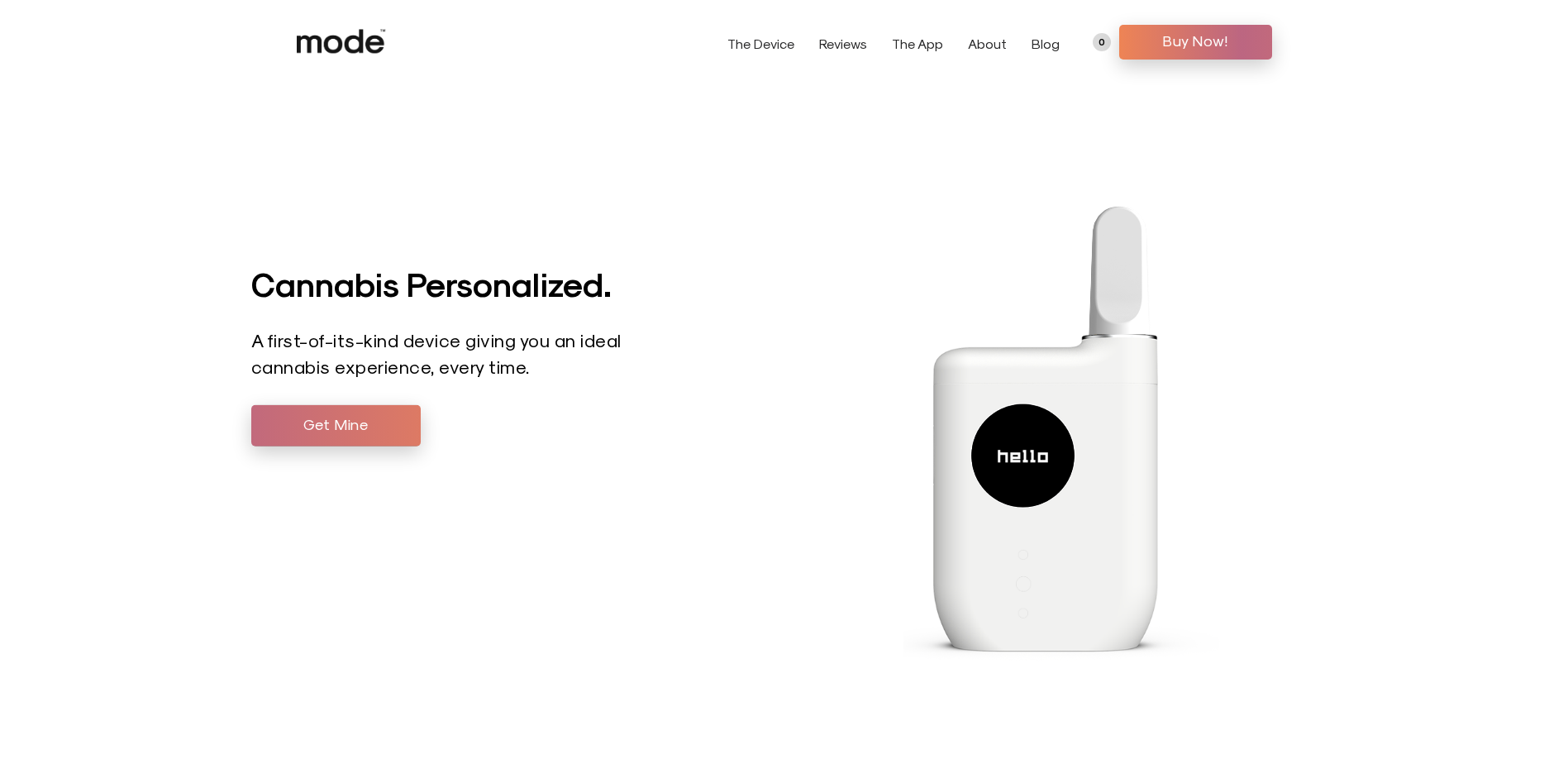
click at [382, 441] on link "Get Mine" at bounding box center [335, 426] width 170 height 41
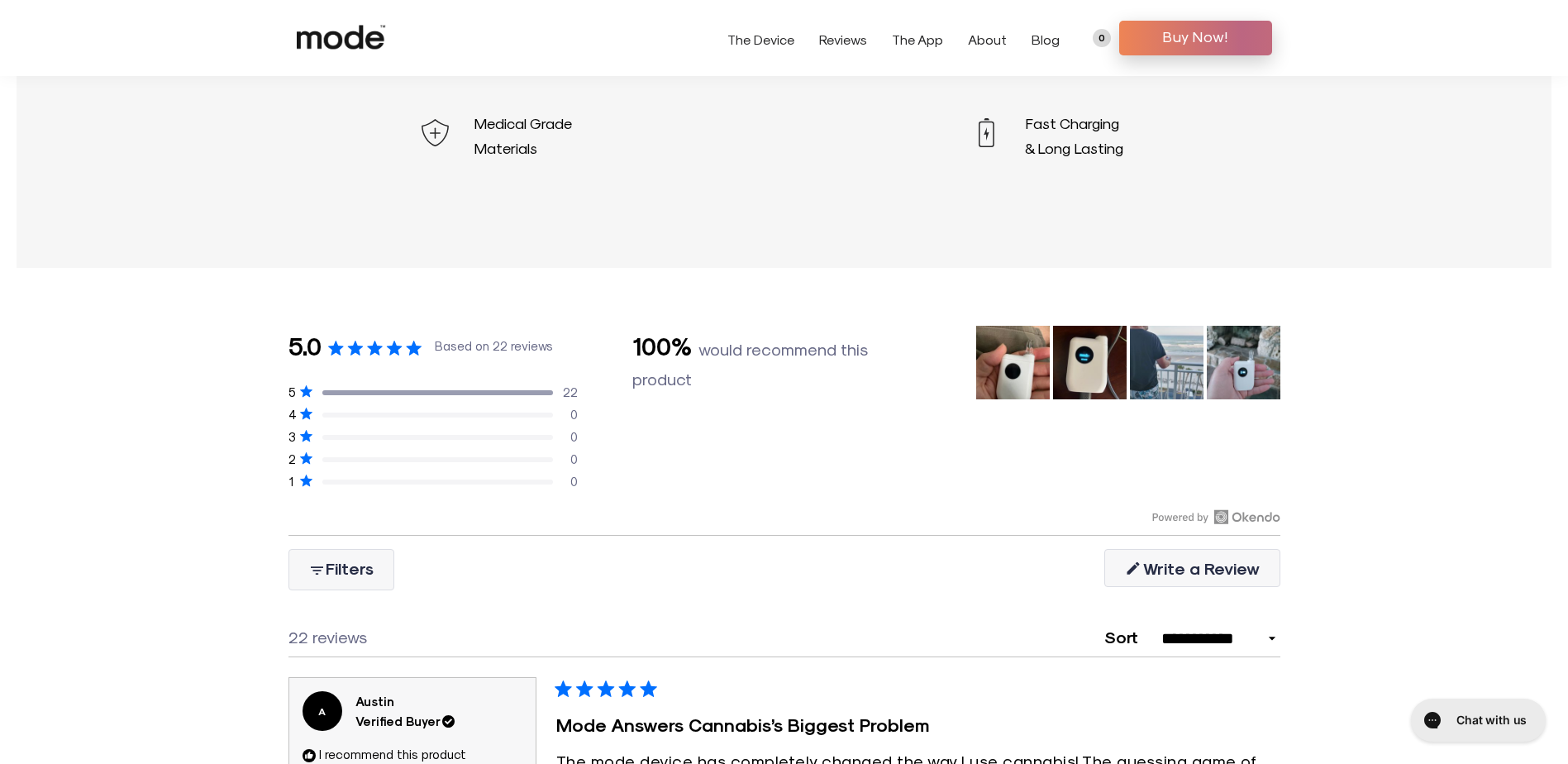
scroll to position [1157, 0]
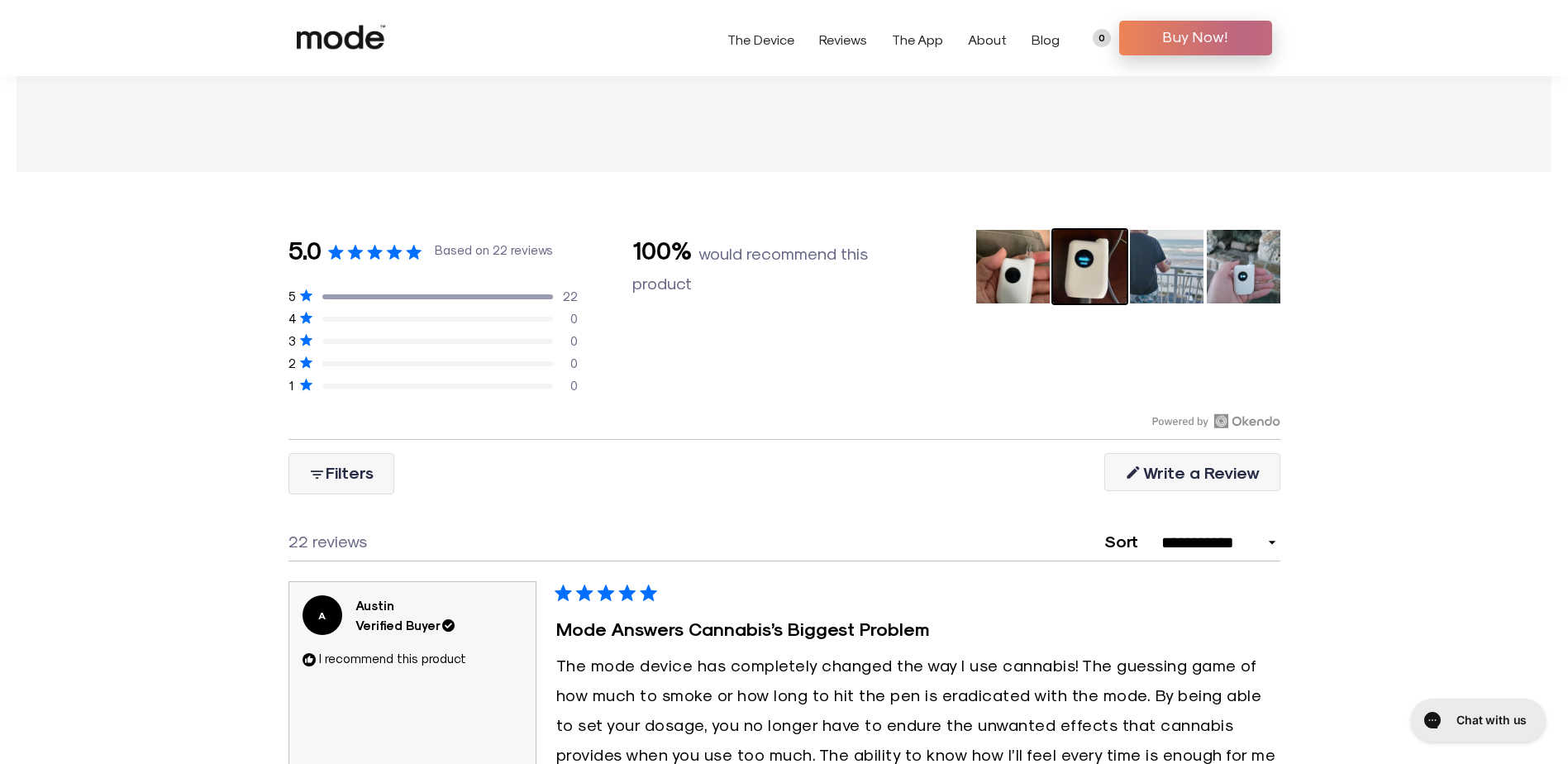
click at [1071, 262] on img "Rated 5.0 out of 5 stars Based on 22 reviews" at bounding box center [1089, 266] width 77 height 77
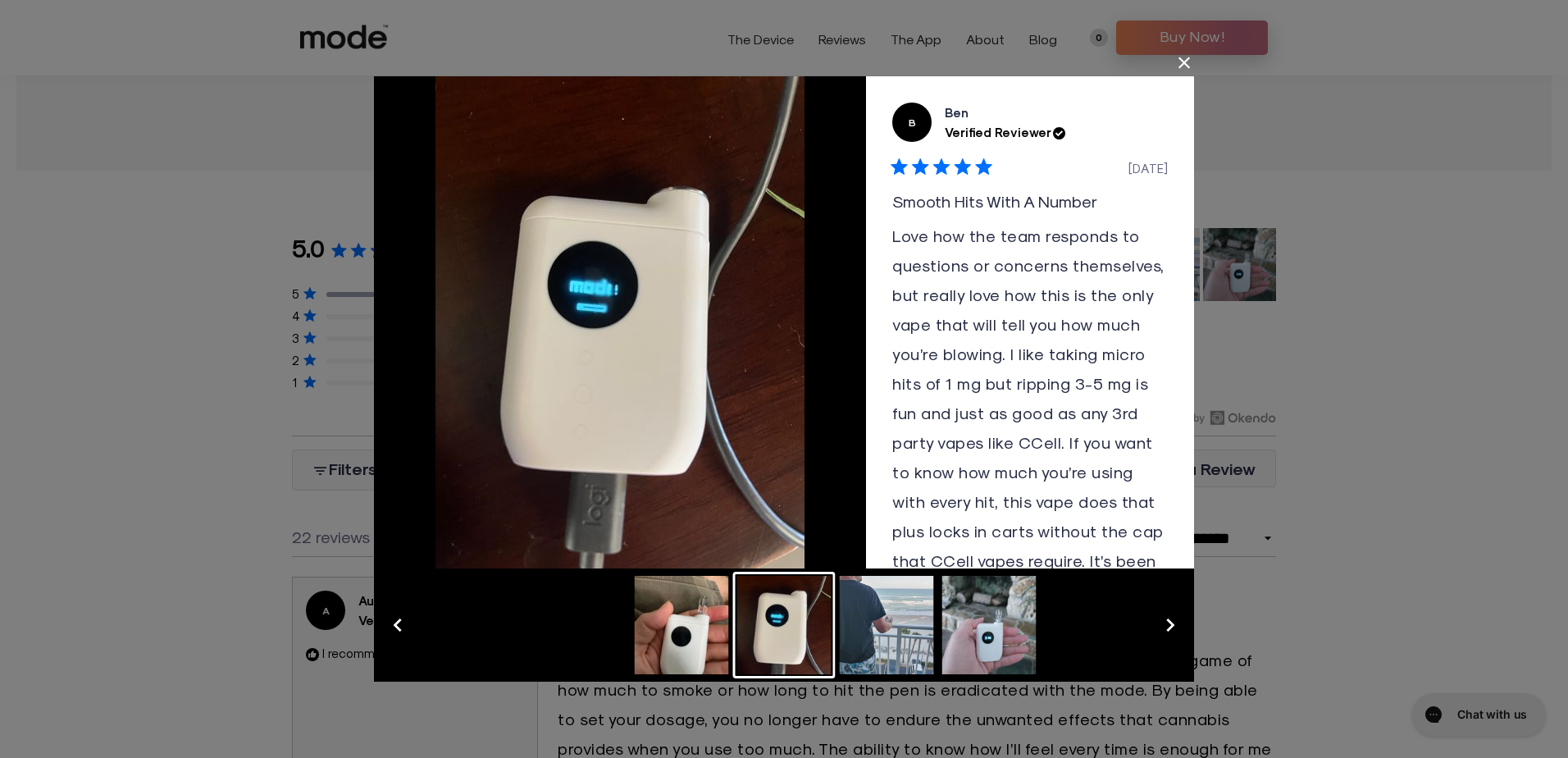
click at [987, 634] on button "Slide 4" at bounding box center [990, 625] width 103 height 107
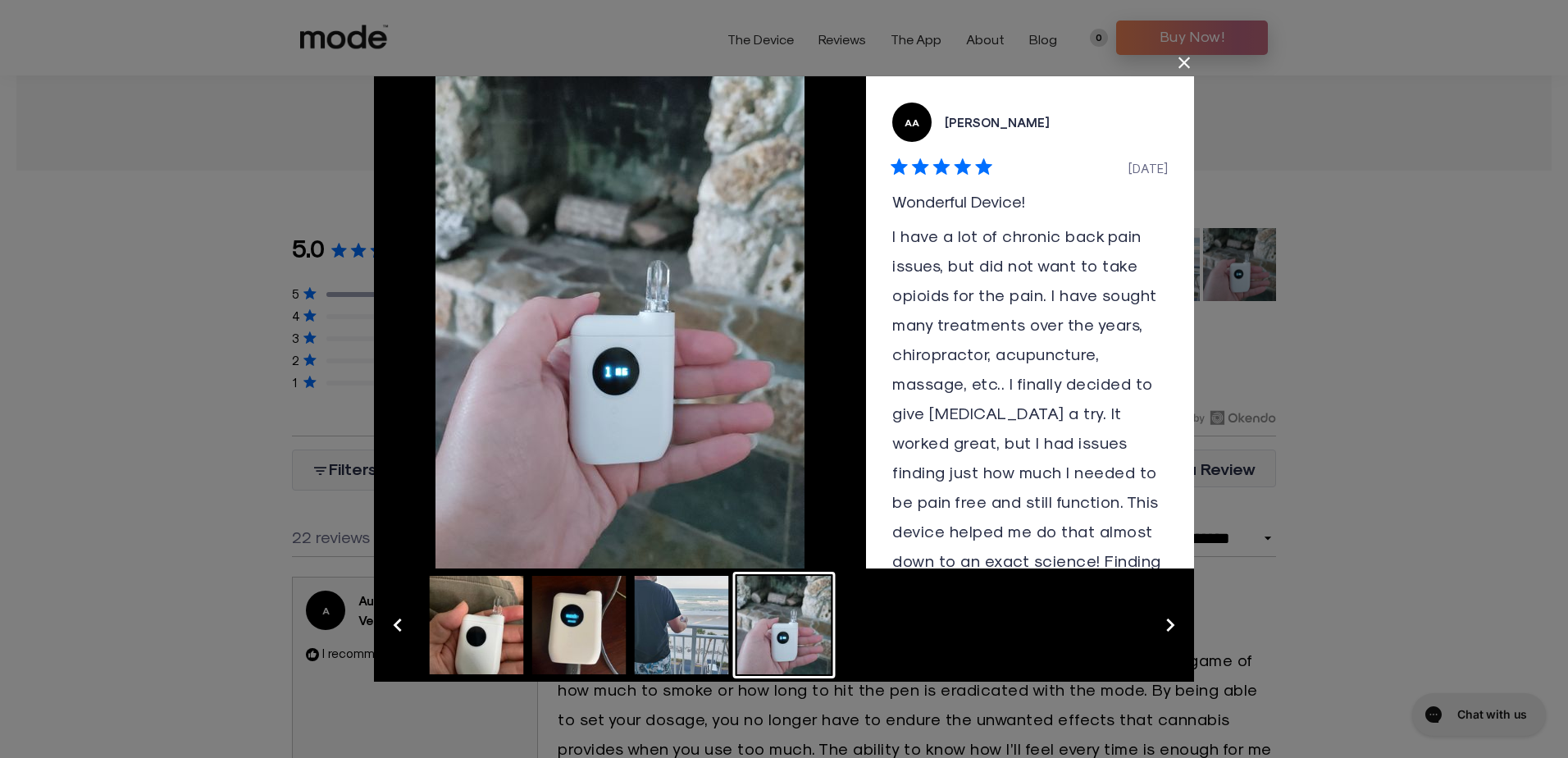
click at [1176, 61] on button "Close Dialog" at bounding box center [1184, 62] width 27 height 27
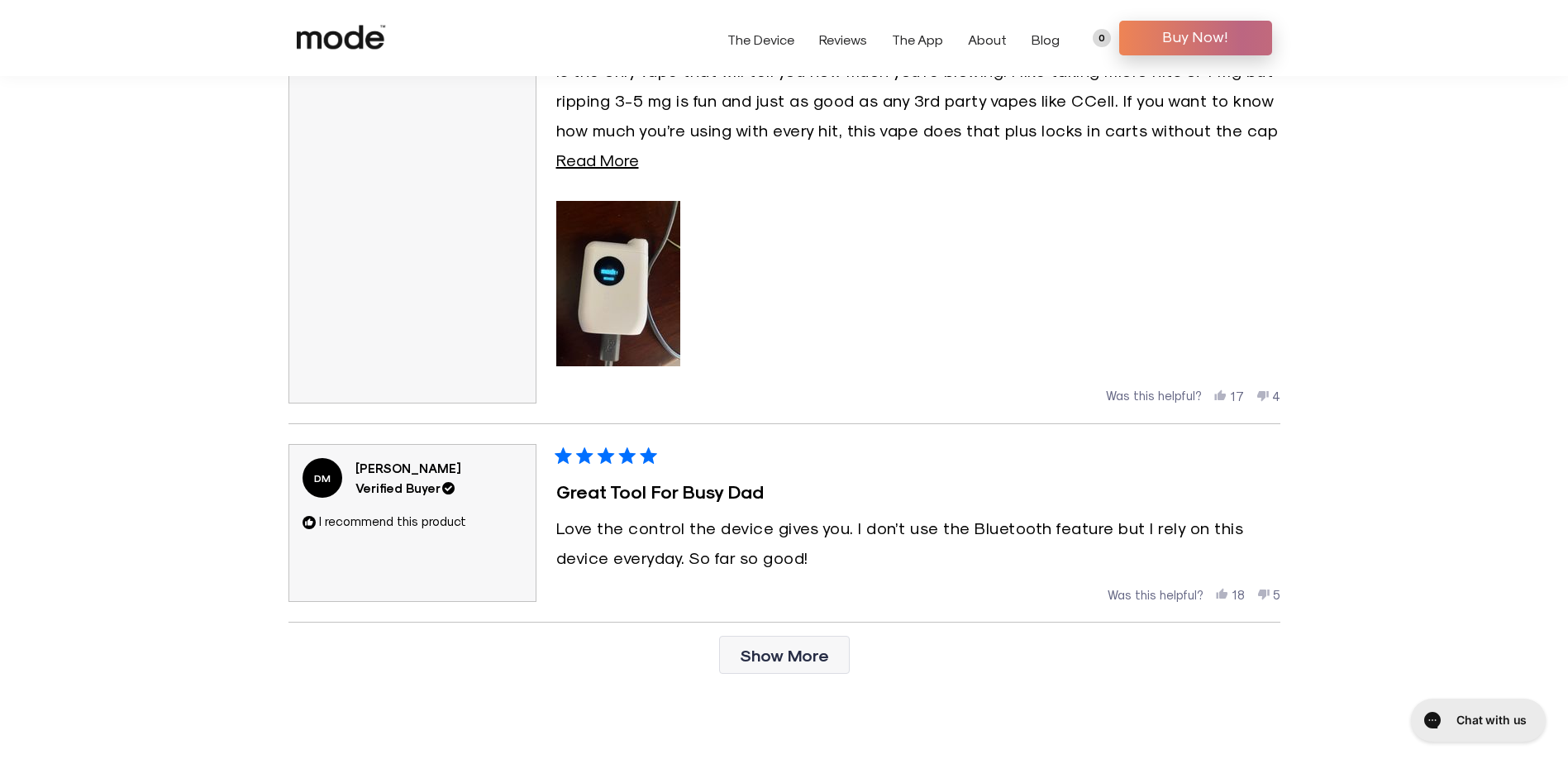
scroll to position [4299, 0]
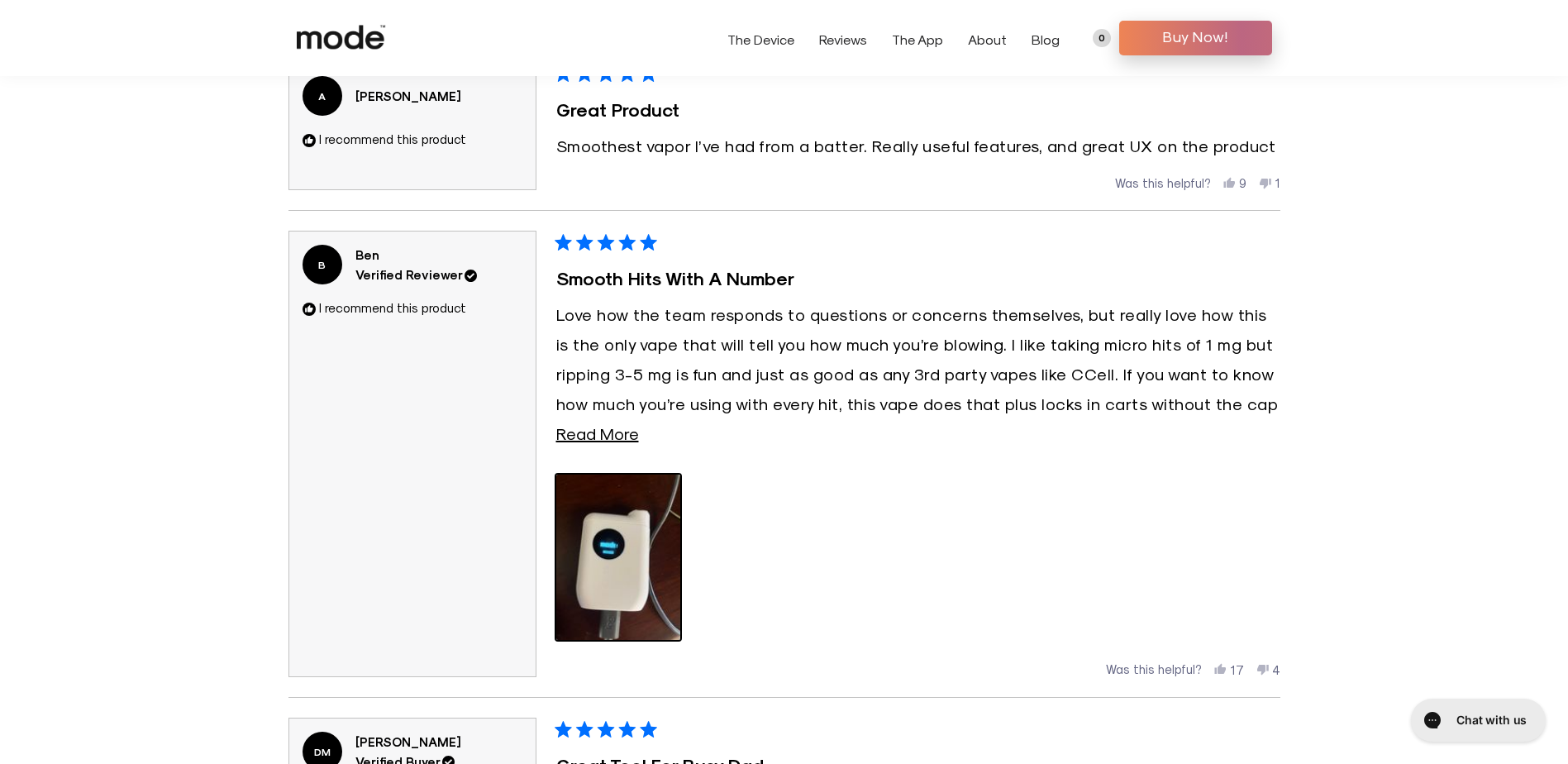
click at [640, 579] on img "Rated 5.0 out of 5 stars Based on 22 reviews" at bounding box center [617, 557] width 130 height 173
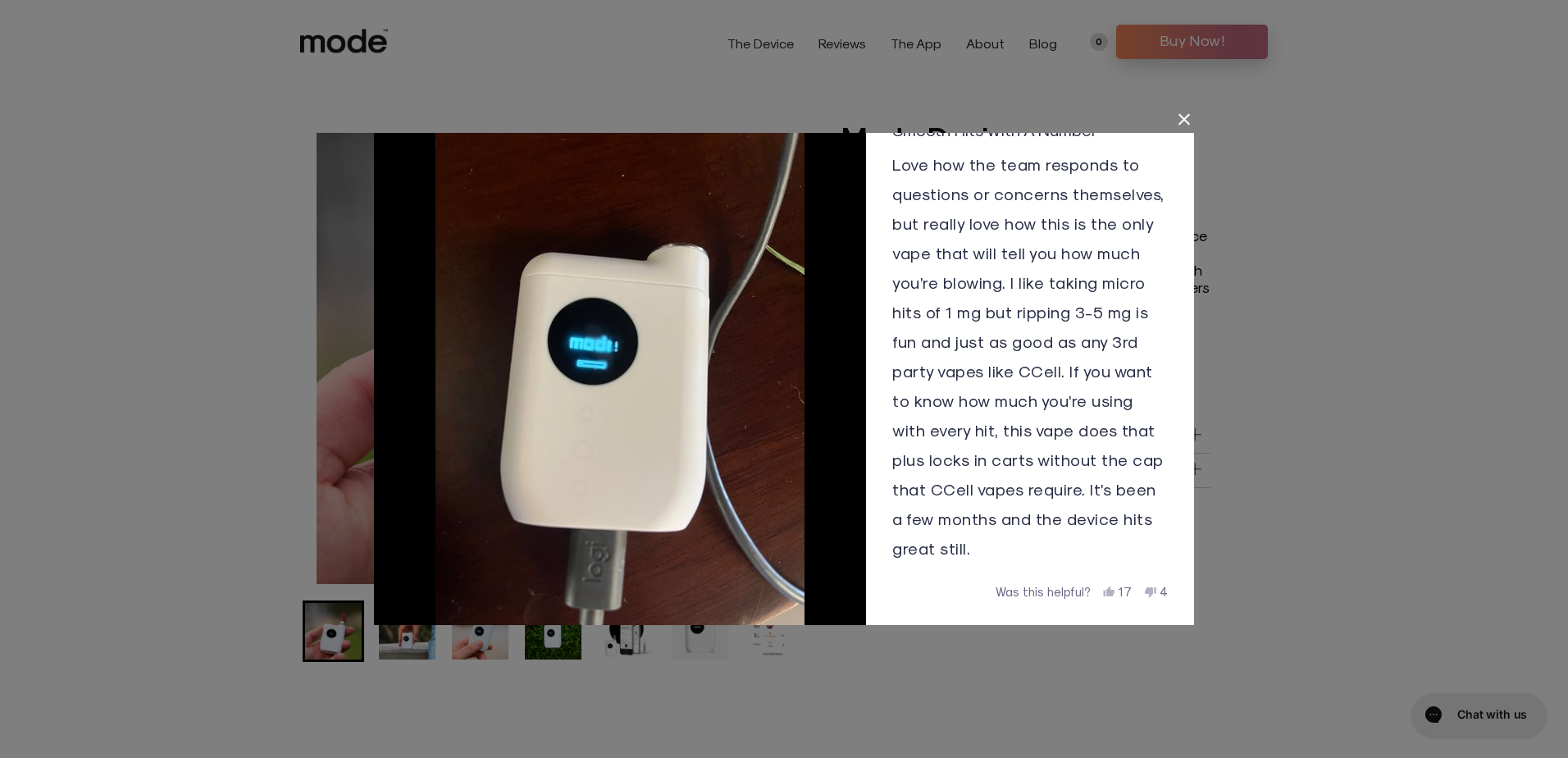
scroll to position [157, 0]
click at [1179, 117] on button "Close Dialog" at bounding box center [1184, 120] width 27 height 27
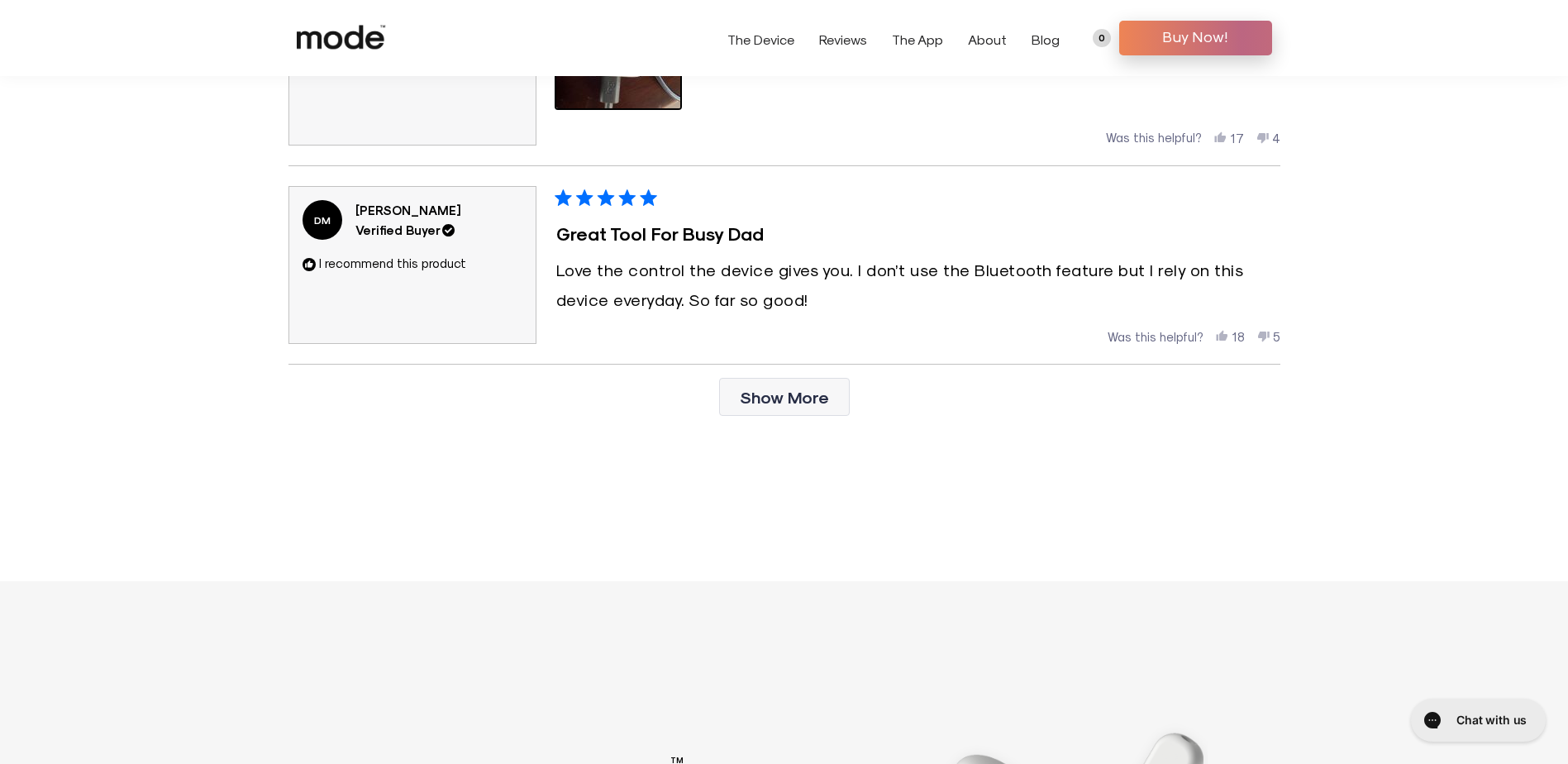
scroll to position [4642, 0]
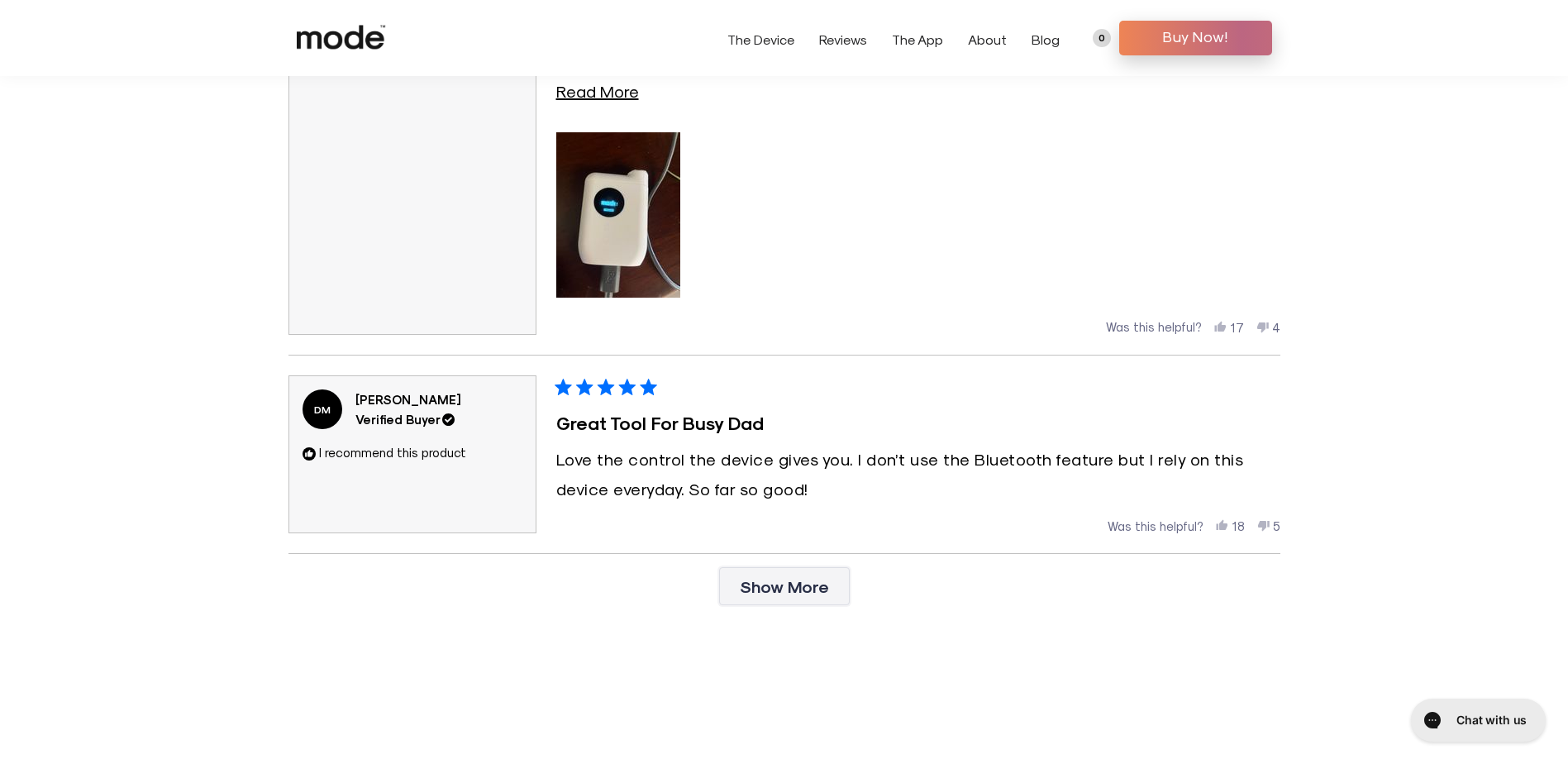
click at [790, 574] on button "Show More" at bounding box center [784, 586] width 130 height 38
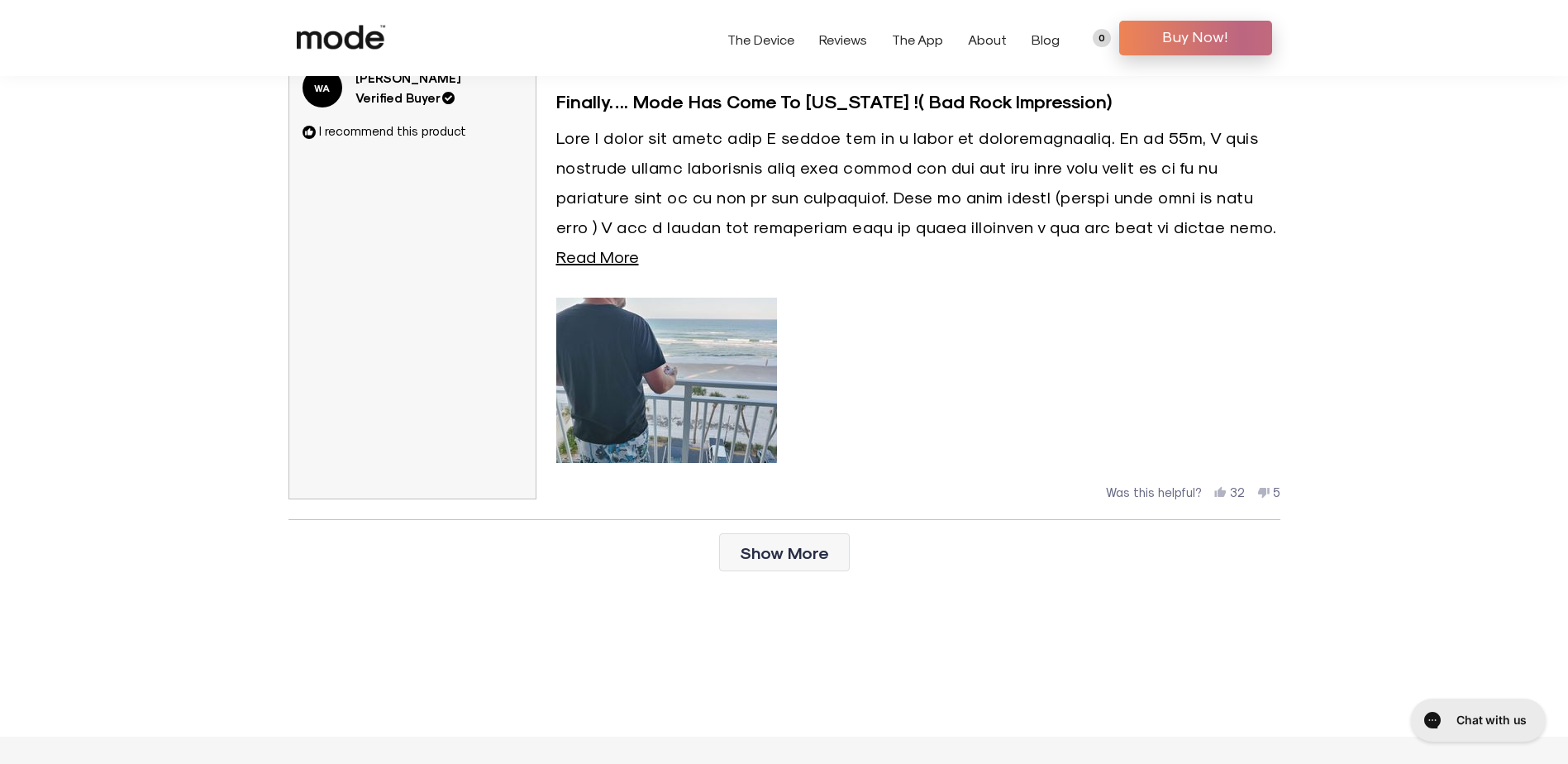
scroll to position [6047, 0]
